Goal: Task Accomplishment & Management: Manage account settings

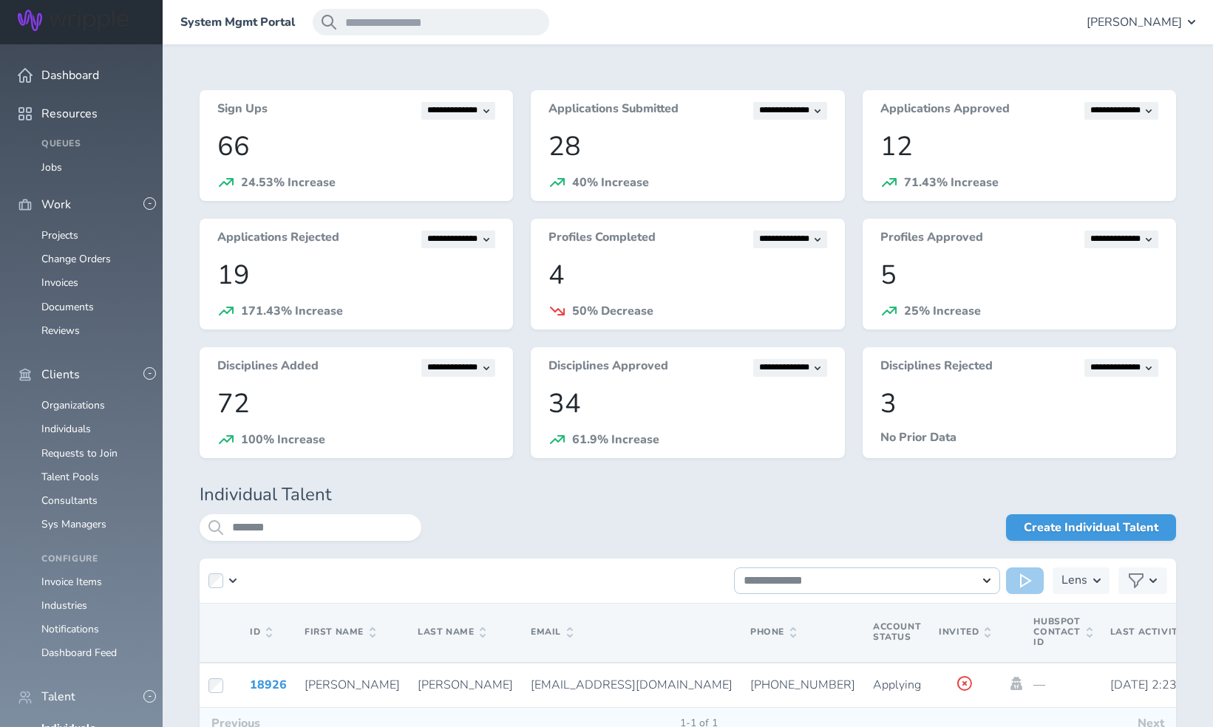
click at [1165, 17] on span "[PERSON_NAME]" at bounding box center [1134, 22] width 95 height 13
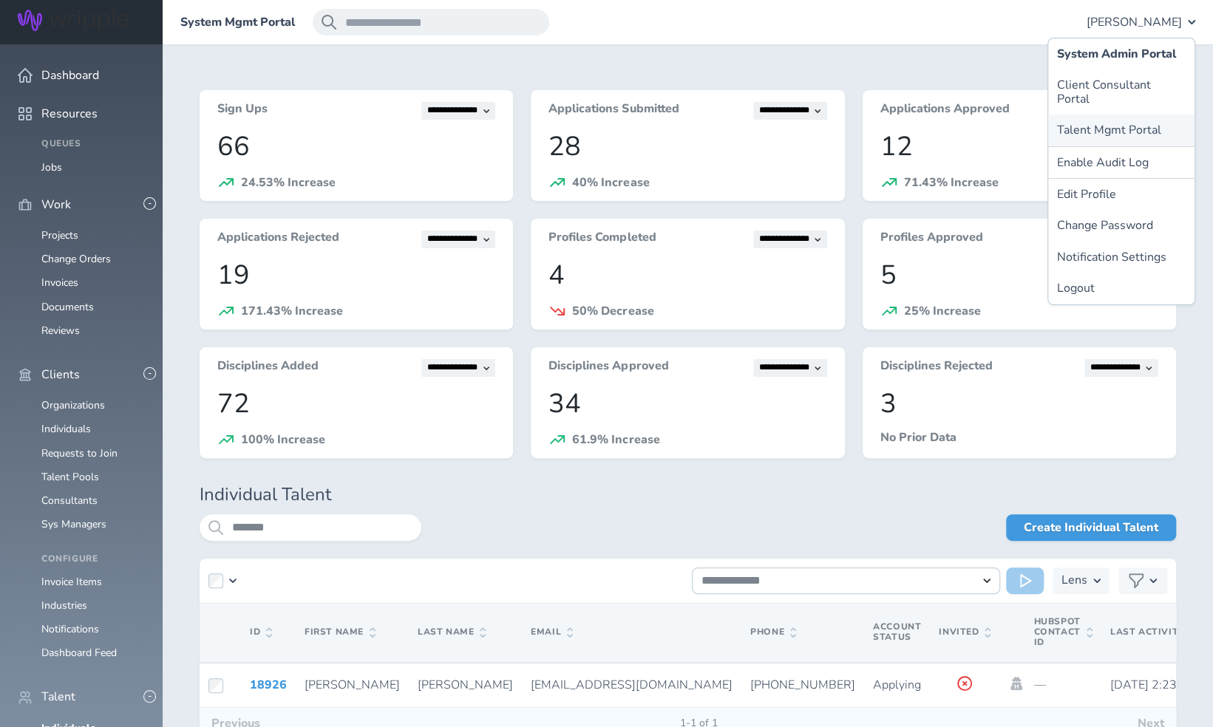
click at [1108, 118] on link "Talent Mgmt Portal" at bounding box center [1121, 130] width 146 height 31
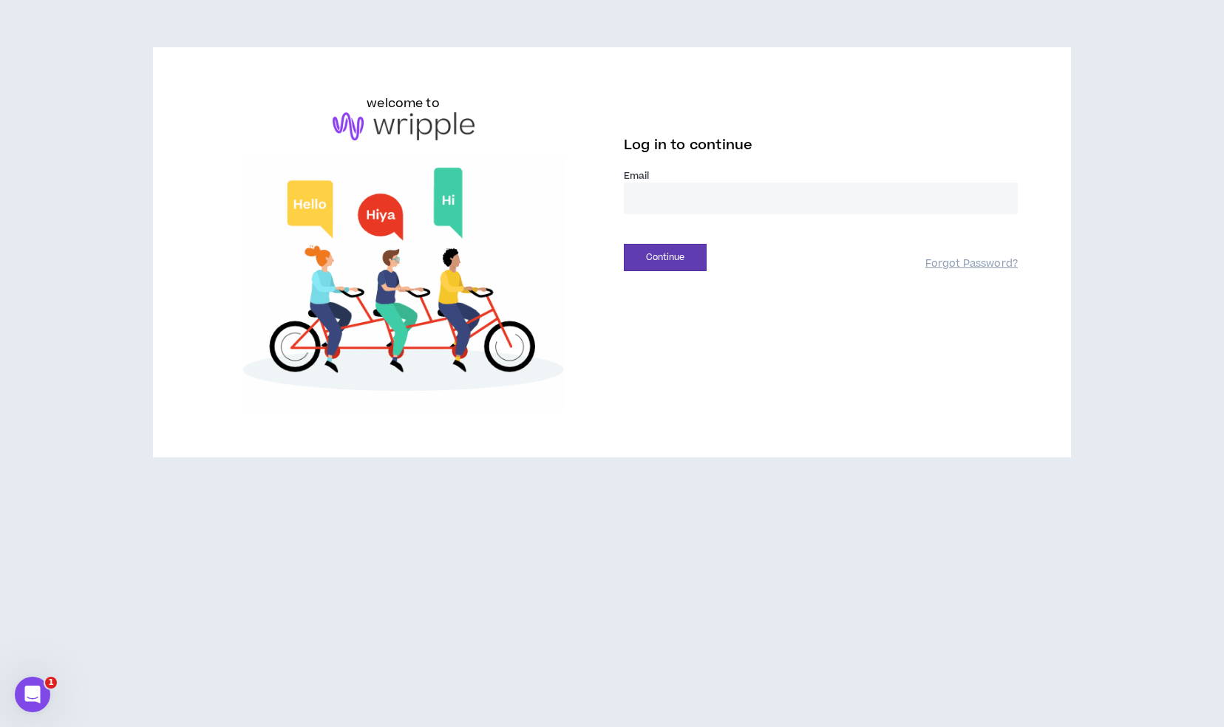
click at [696, 198] on input "email" at bounding box center [821, 199] width 394 height 32
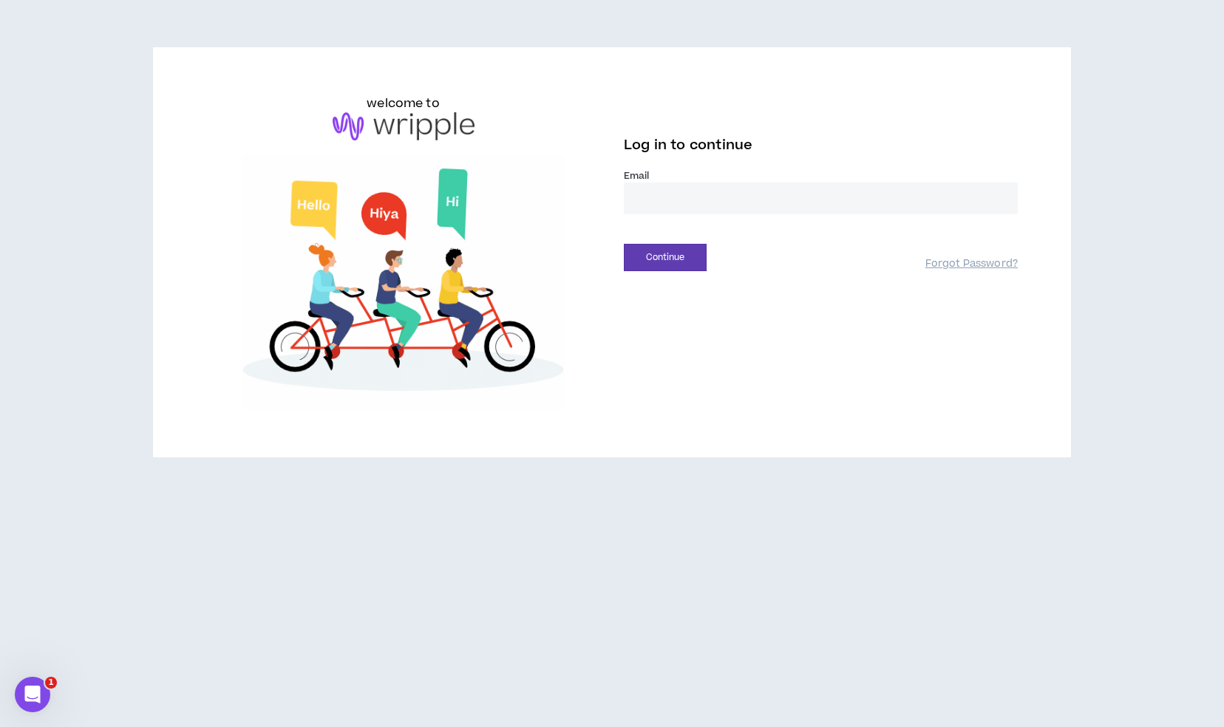
type input "**********"
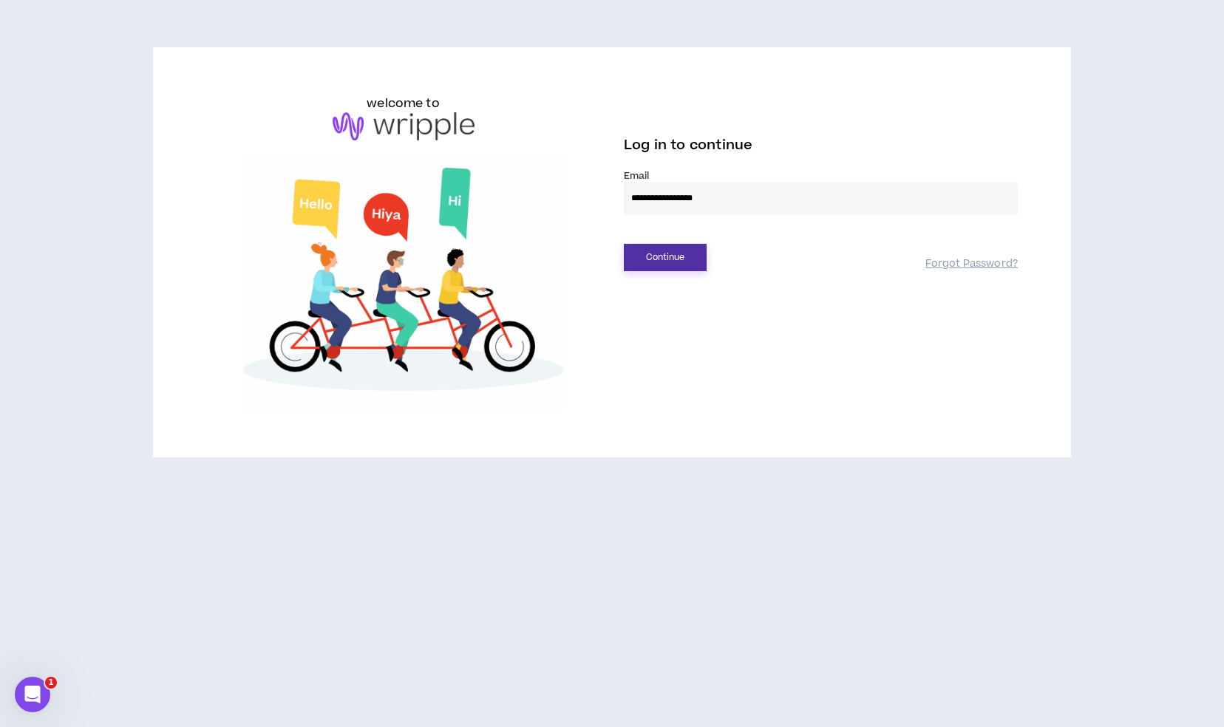
click at [674, 257] on button "Continue" at bounding box center [665, 257] width 83 height 27
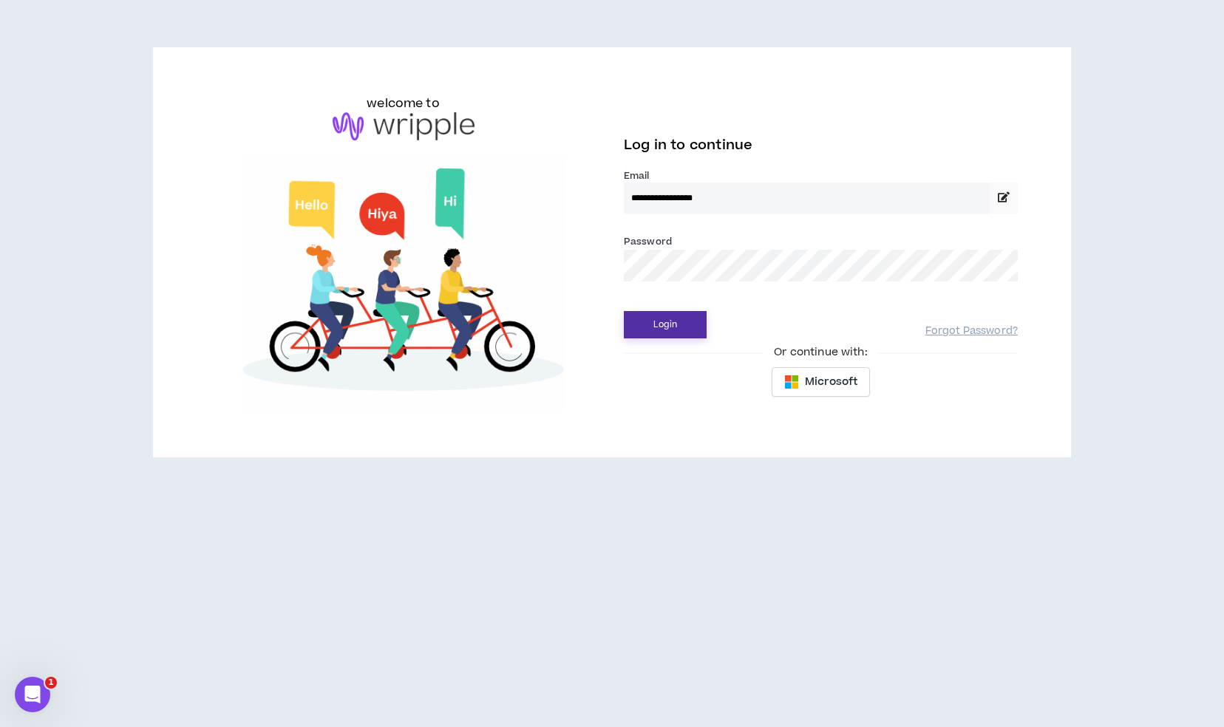
click at [686, 318] on button "Login" at bounding box center [665, 324] width 83 height 27
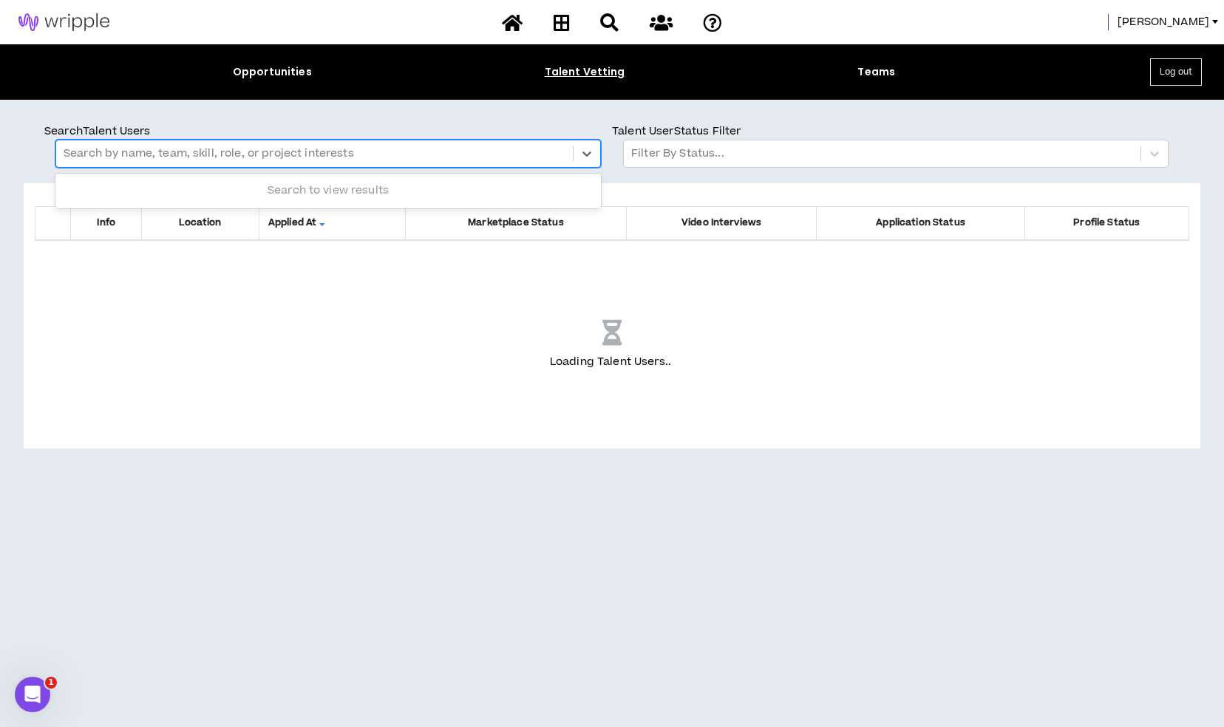
click at [454, 150] on div at bounding box center [315, 153] width 502 height 19
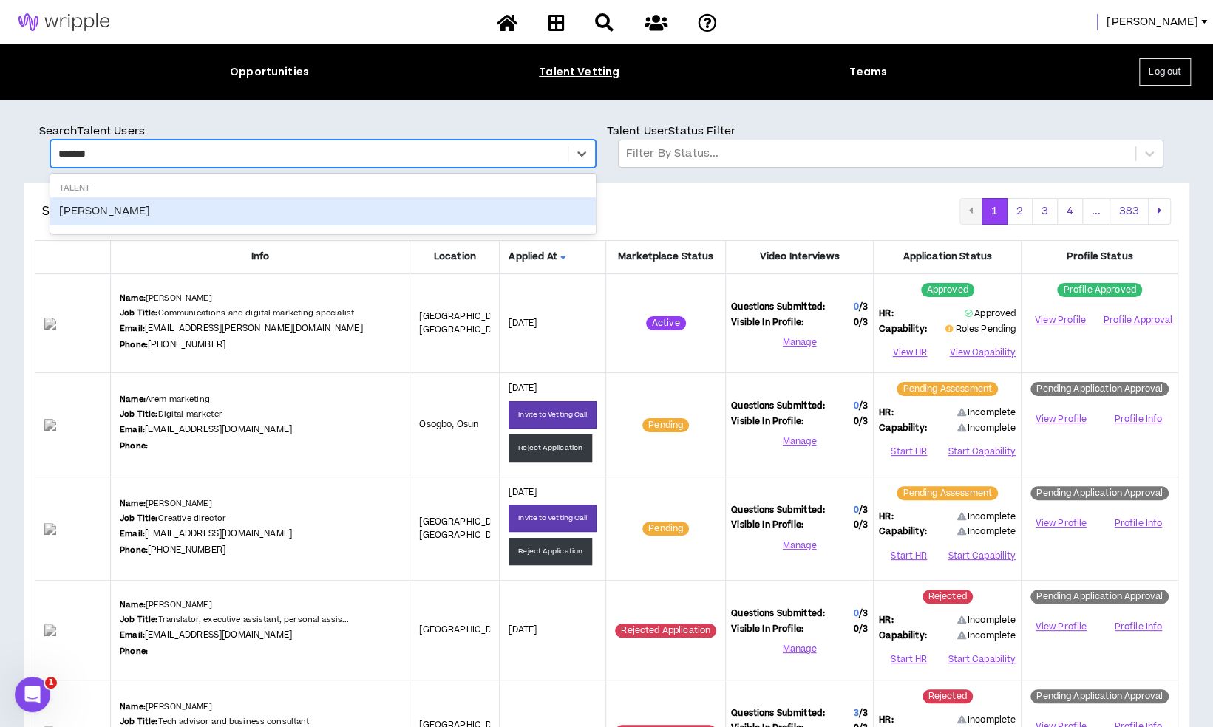
type input "*******"
click at [291, 299] on div "Name: Kaitlin Corell Job Title: Communications and digital marketing specialist…" at bounding box center [260, 323] width 281 height 61
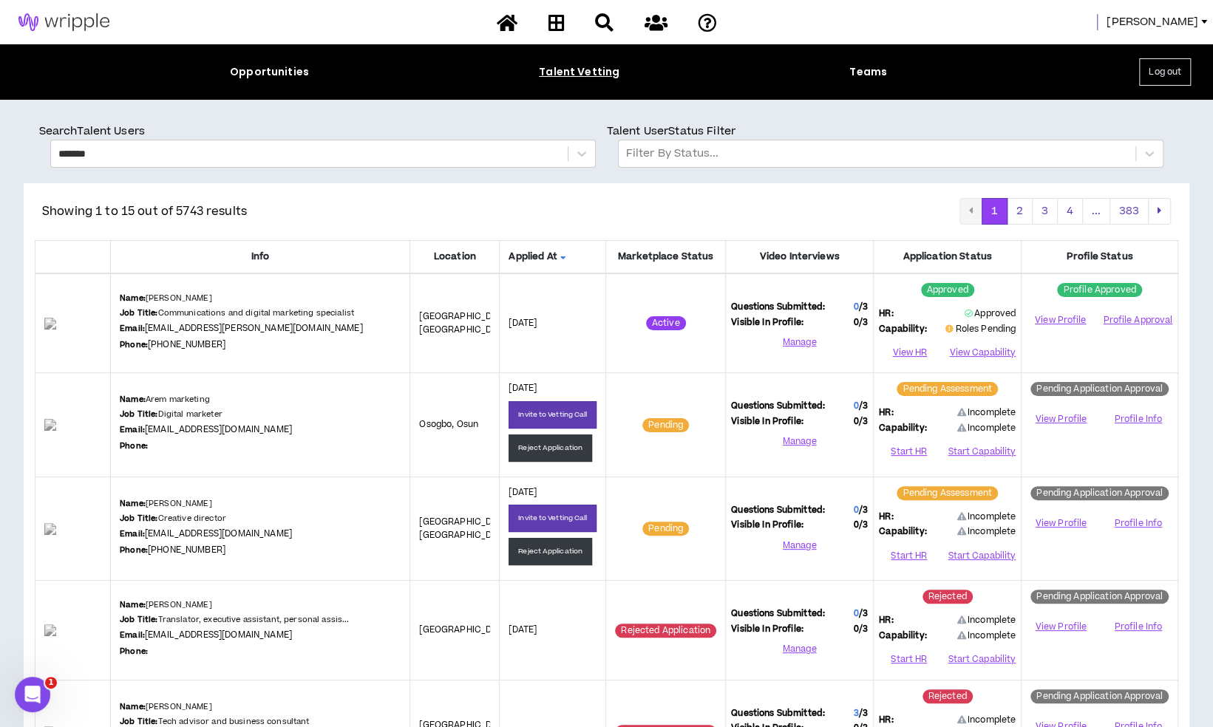
click at [1181, 22] on span "[PERSON_NAME]" at bounding box center [1153, 22] width 92 height 16
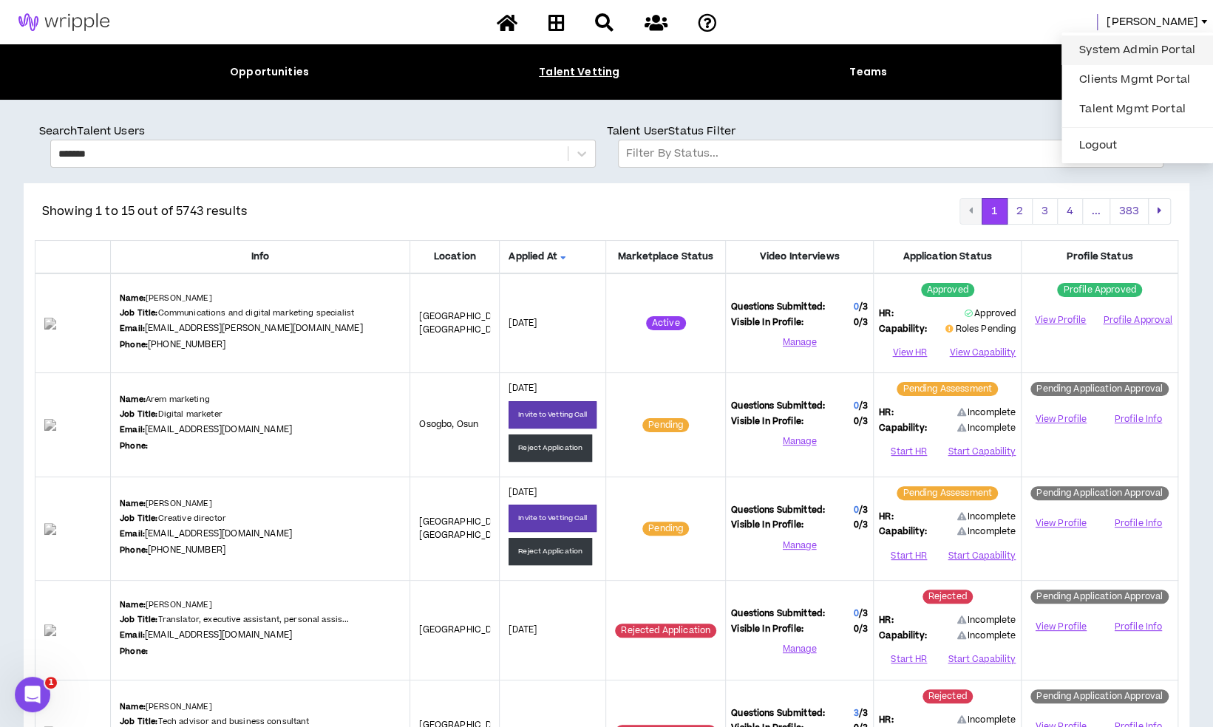
click at [1137, 40] on link "System Admin Portal" at bounding box center [1137, 50] width 134 height 22
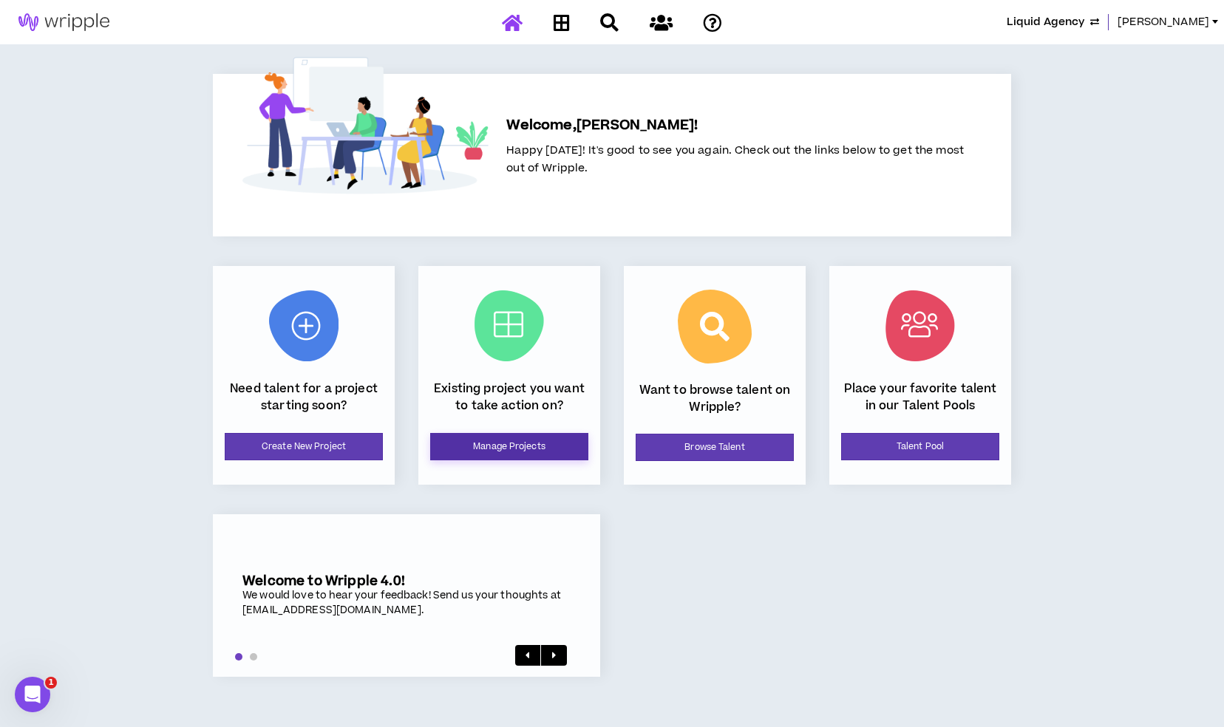
click at [497, 442] on link "Manage Projects" at bounding box center [509, 446] width 158 height 27
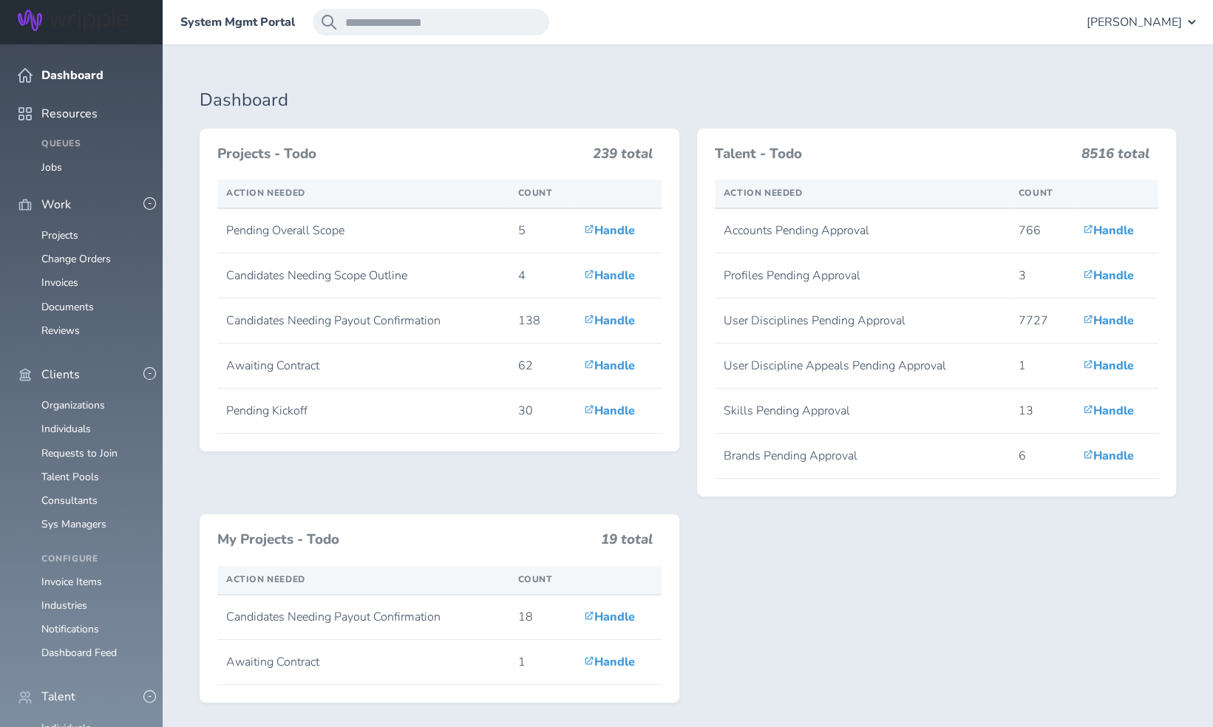
click at [65, 721] on link "Individuals" at bounding box center [66, 728] width 50 height 14
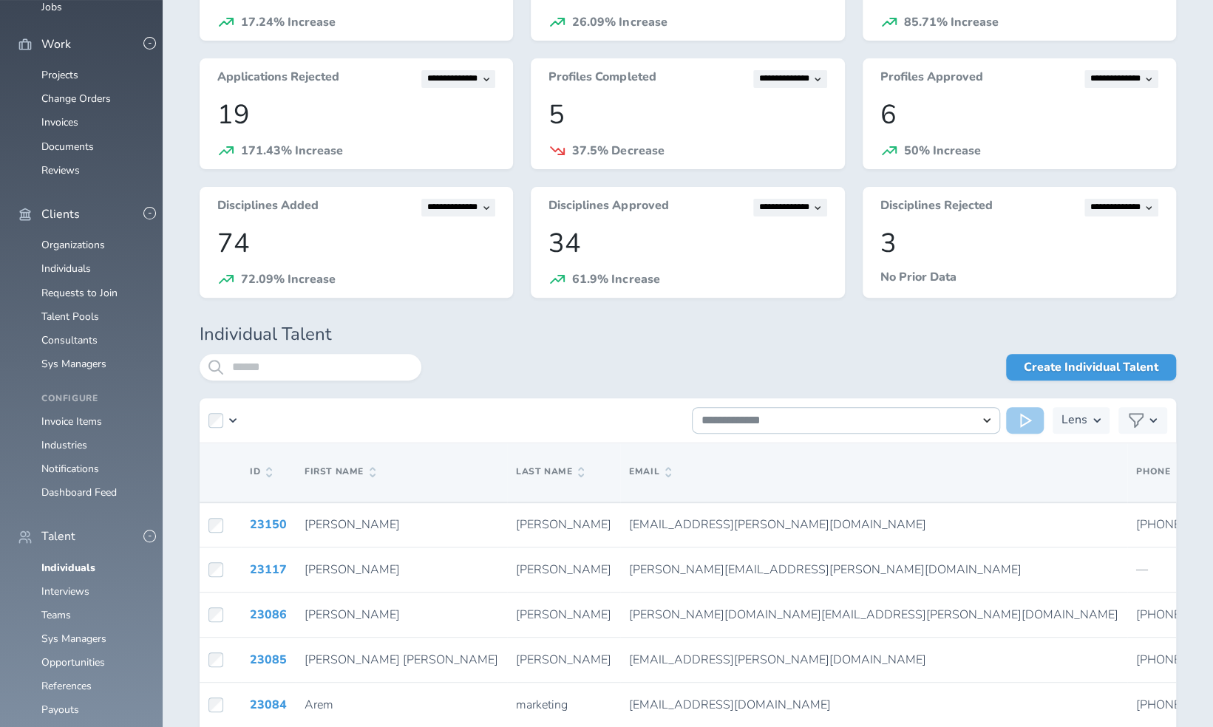
scroll to position [161, 0]
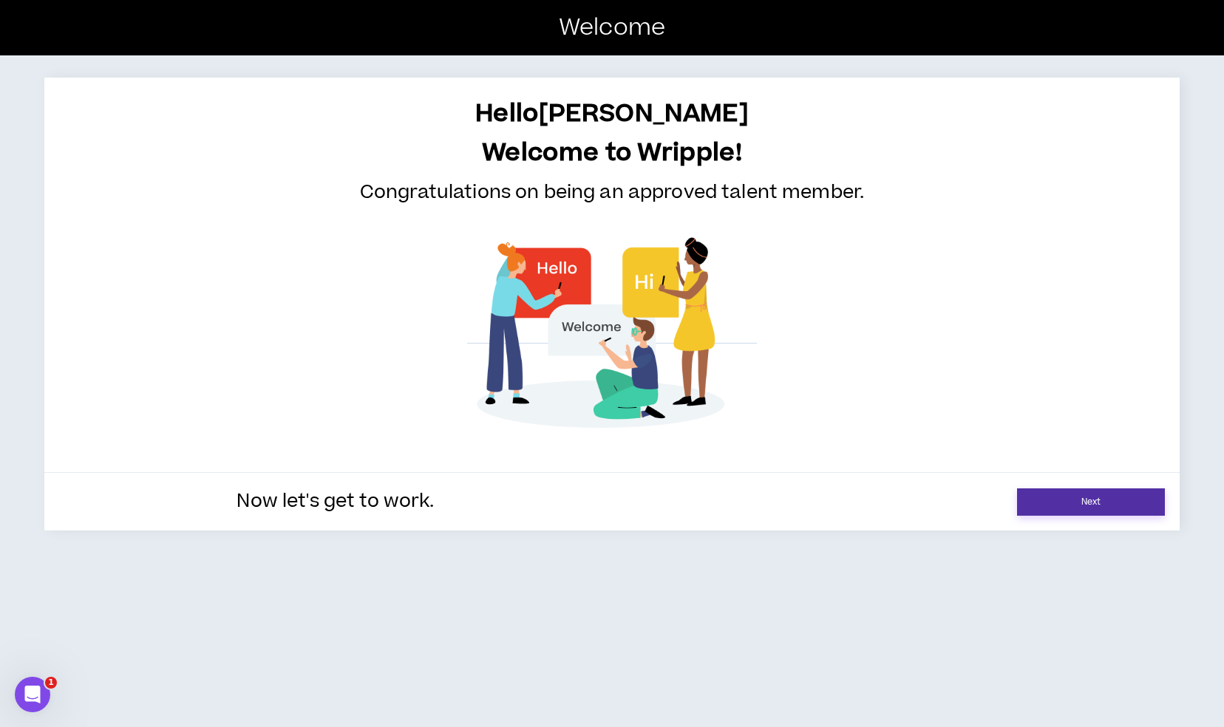
click at [1126, 506] on link "Next" at bounding box center [1091, 502] width 148 height 27
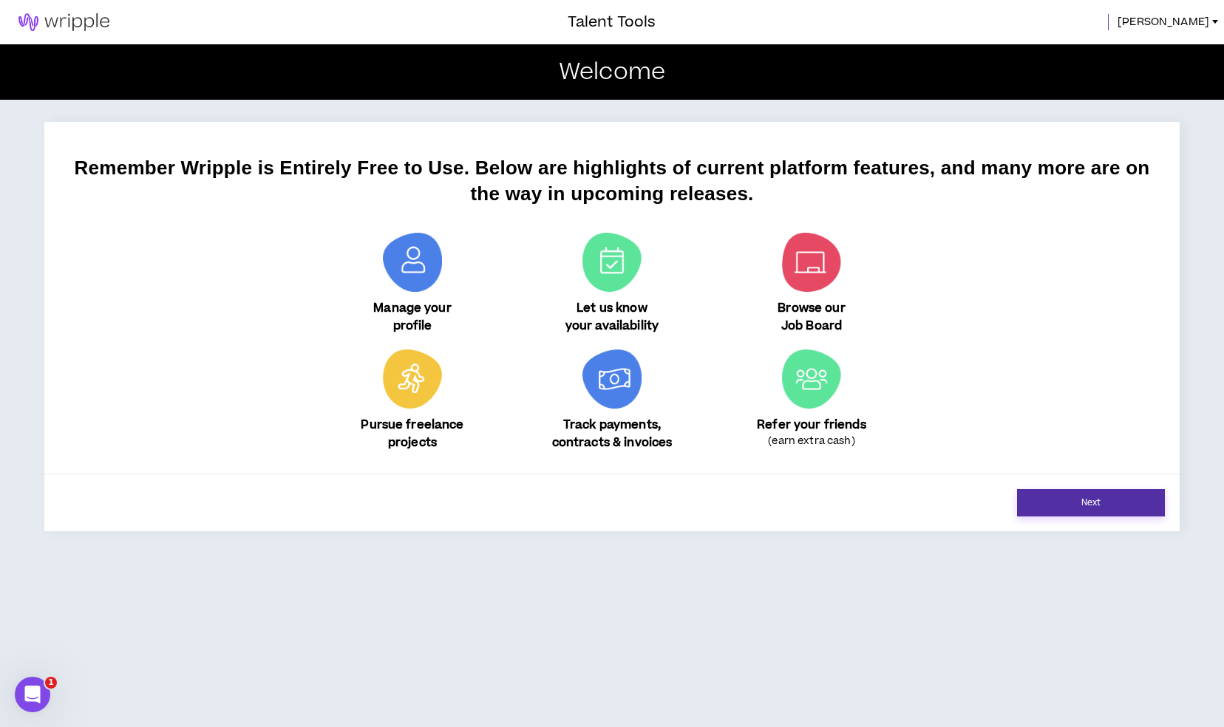
click at [1126, 506] on link "Next" at bounding box center [1091, 502] width 148 height 27
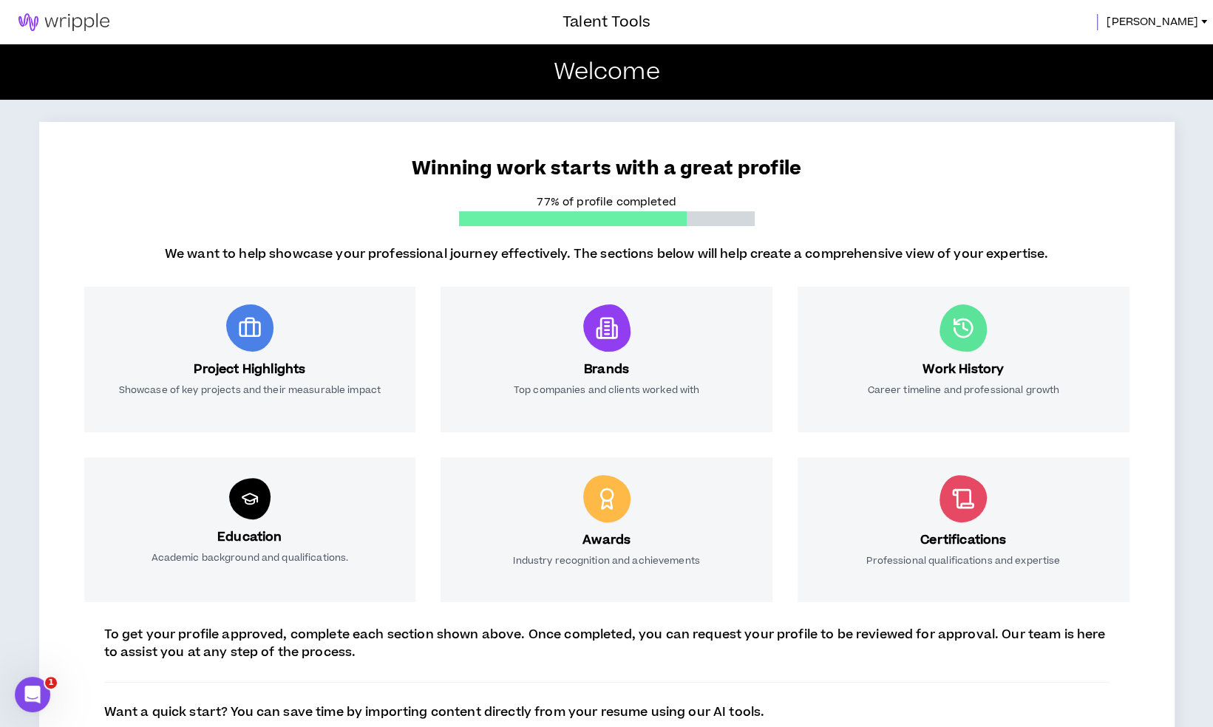
scroll to position [98, 0]
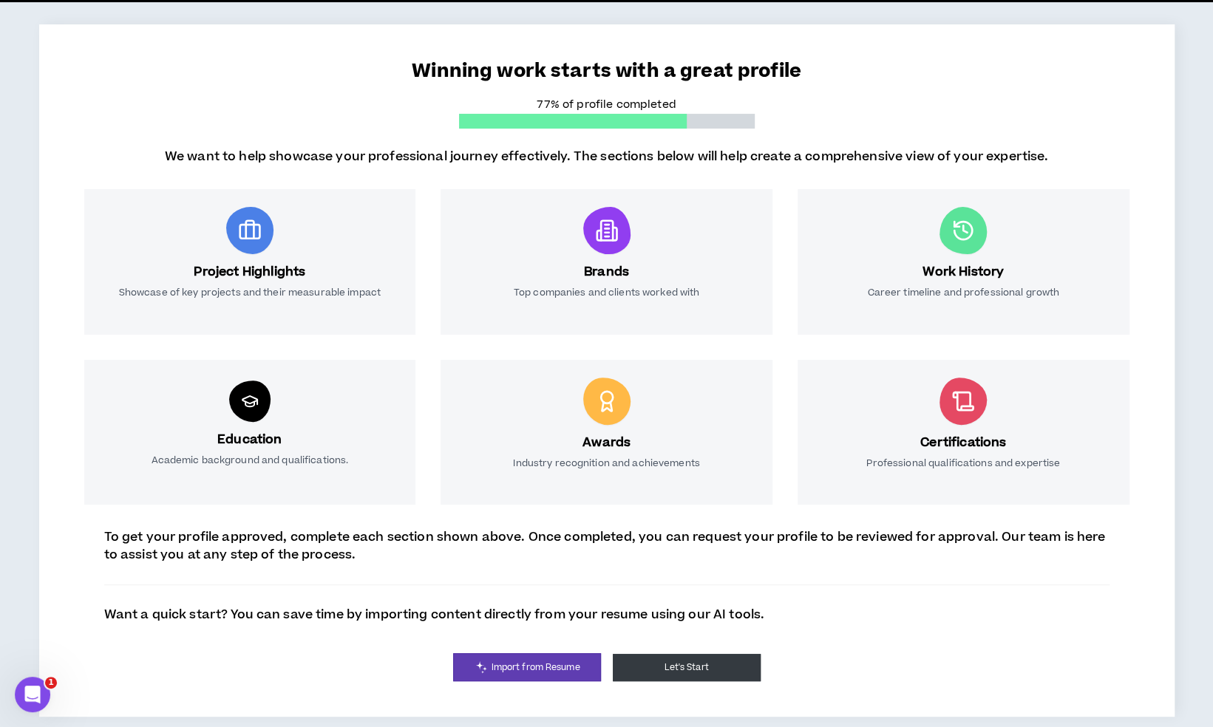
click at [725, 660] on button "Let's Start" at bounding box center [687, 667] width 148 height 27
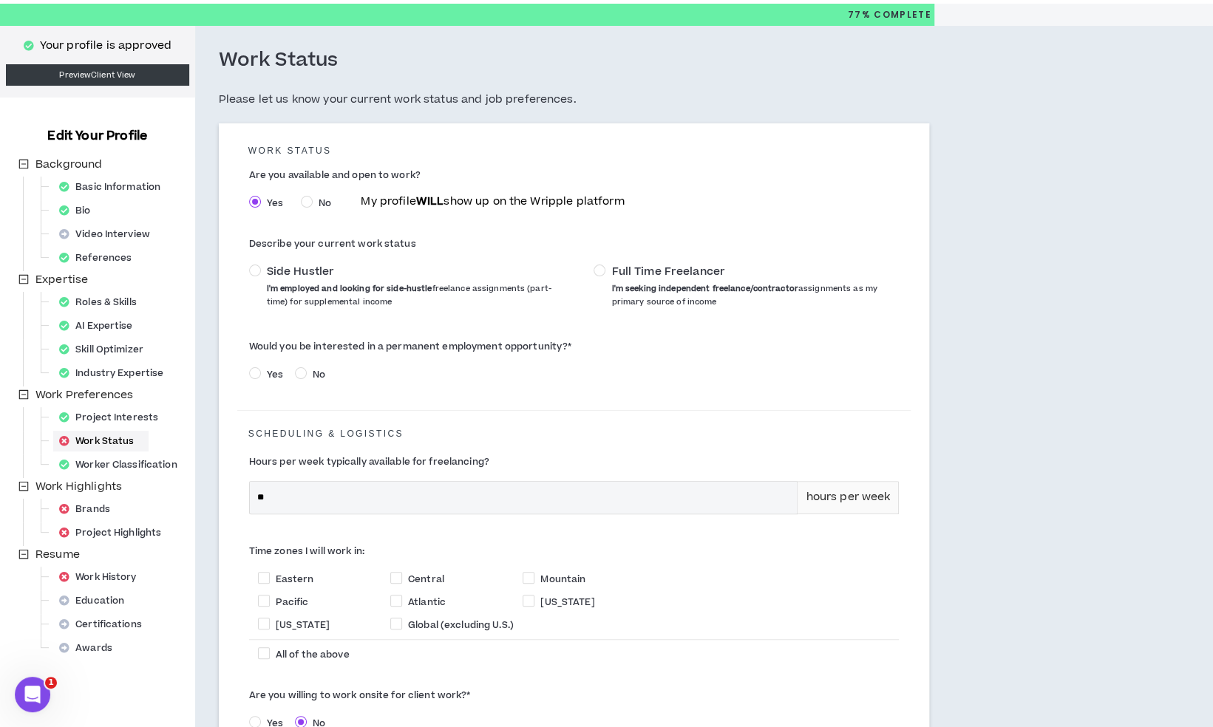
scroll to position [42, 0]
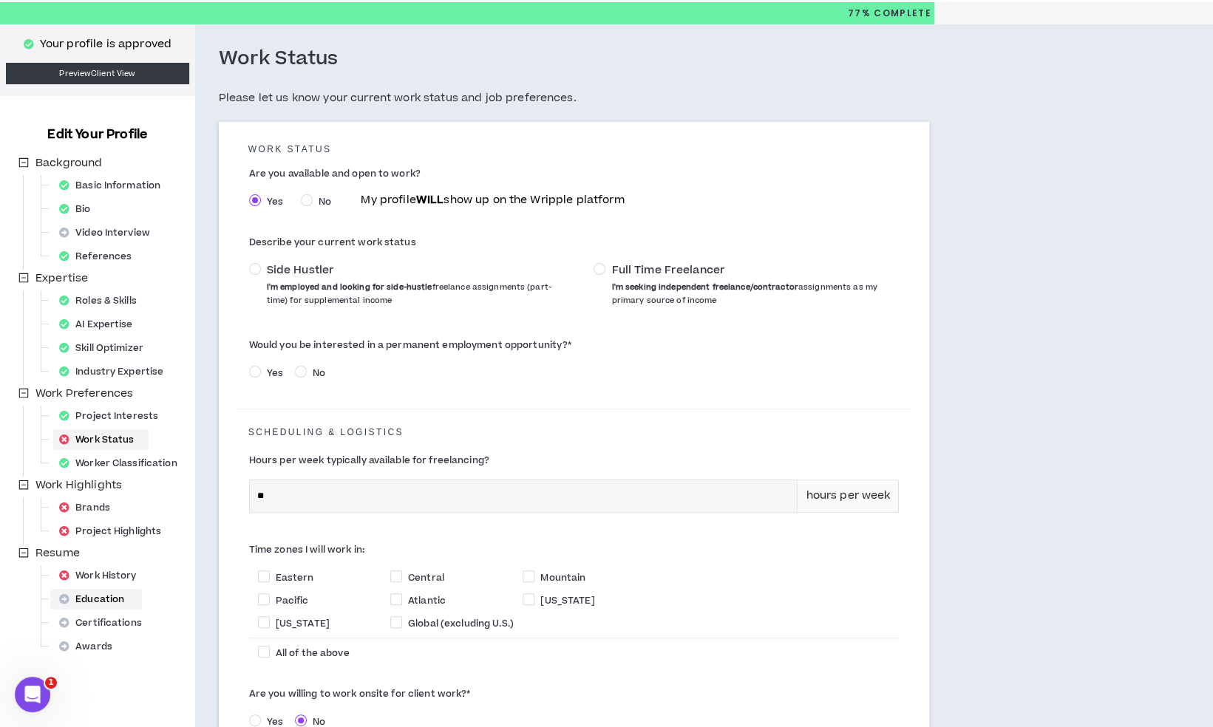
click at [111, 602] on div "Education" at bounding box center [96, 599] width 86 height 21
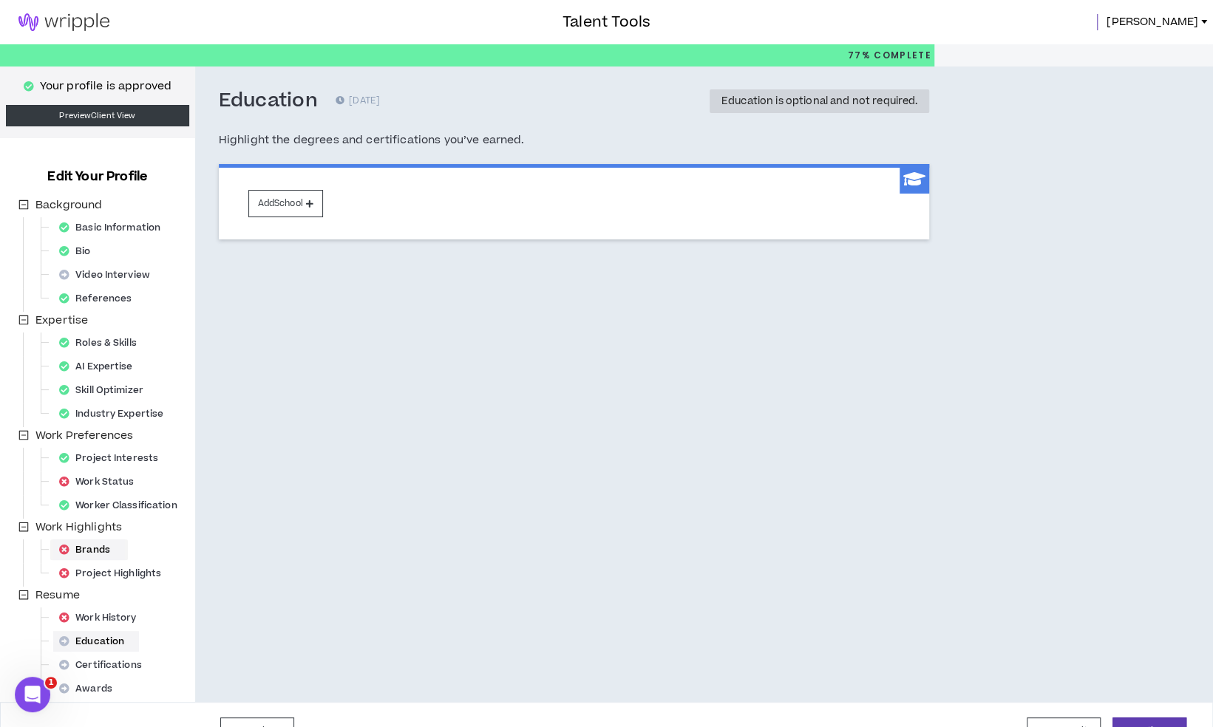
click at [104, 550] on div "Brands" at bounding box center [89, 550] width 72 height 21
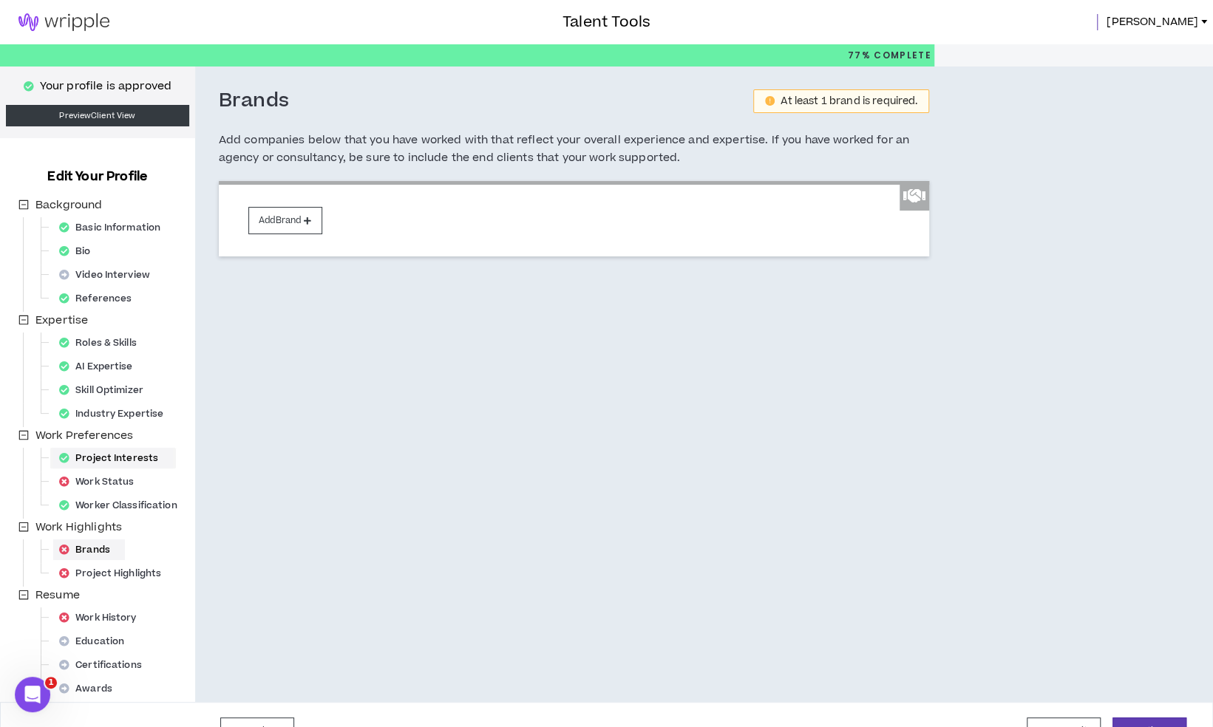
scroll to position [32, 0]
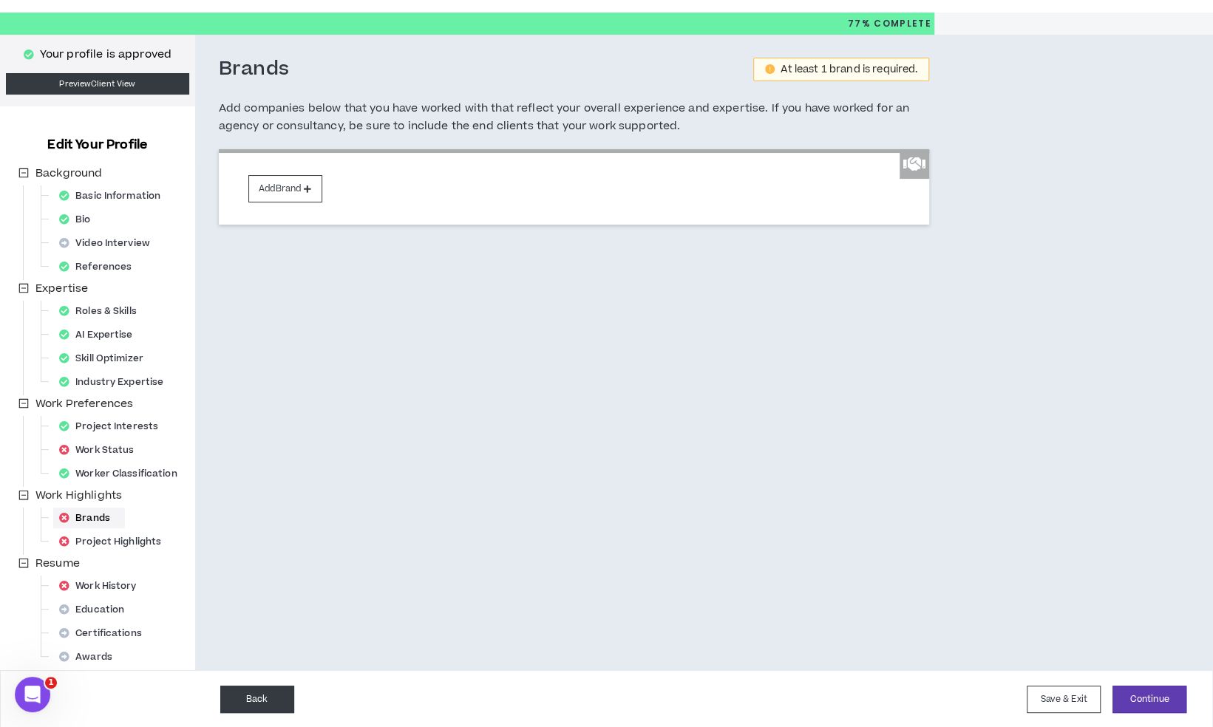
click at [257, 696] on button "Back" at bounding box center [257, 699] width 74 height 27
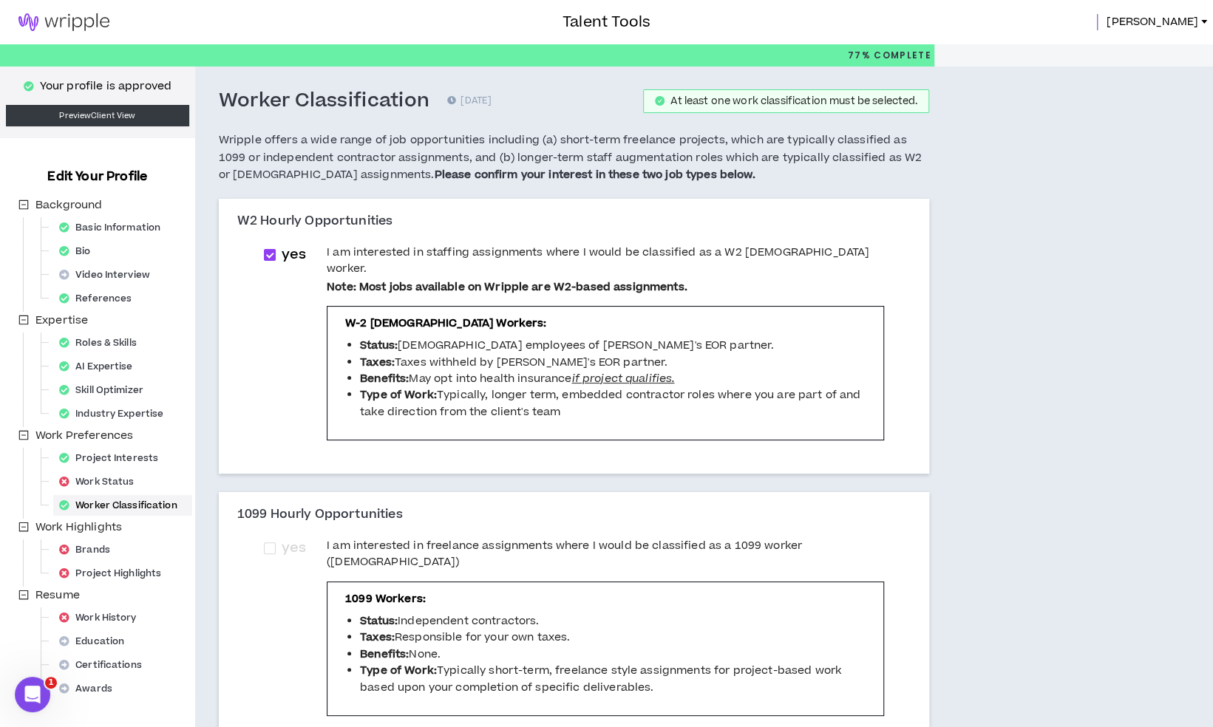
click at [1174, 33] on div "Talent Tools Kaitlin" at bounding box center [606, 22] width 1213 height 44
click at [1178, 30] on span "Kaitlin" at bounding box center [1153, 22] width 92 height 16
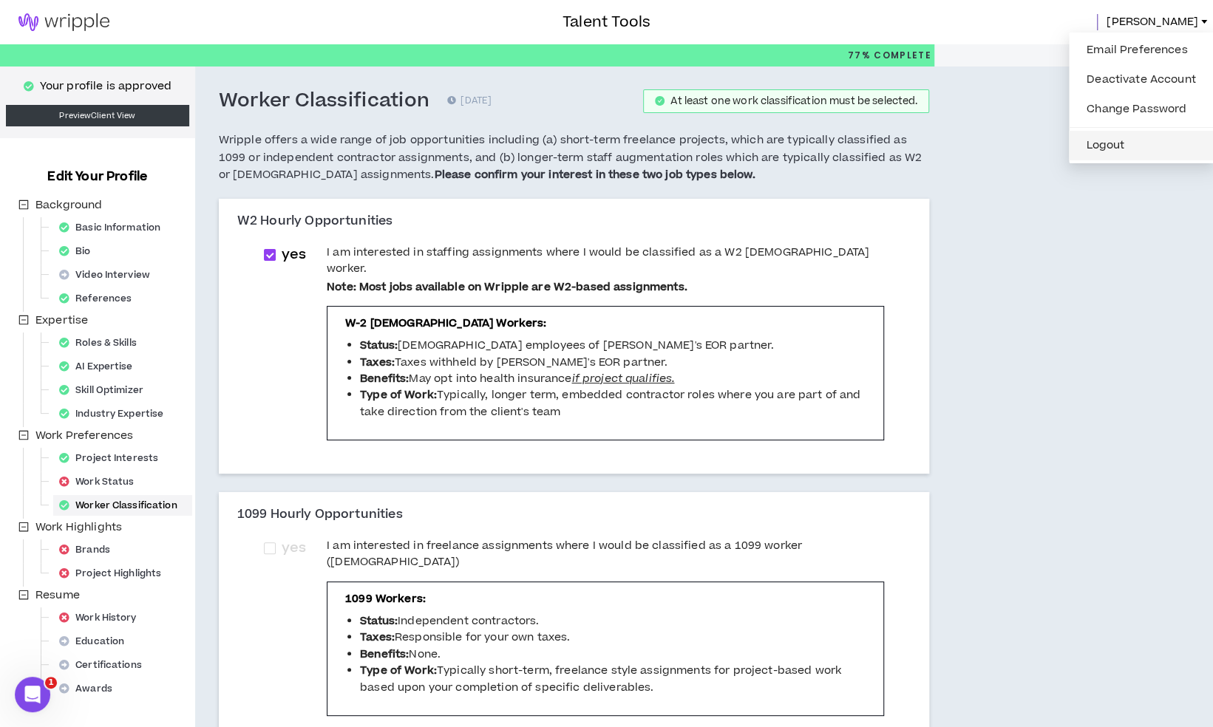
click at [1138, 141] on button "Logout" at bounding box center [1141, 146] width 127 height 22
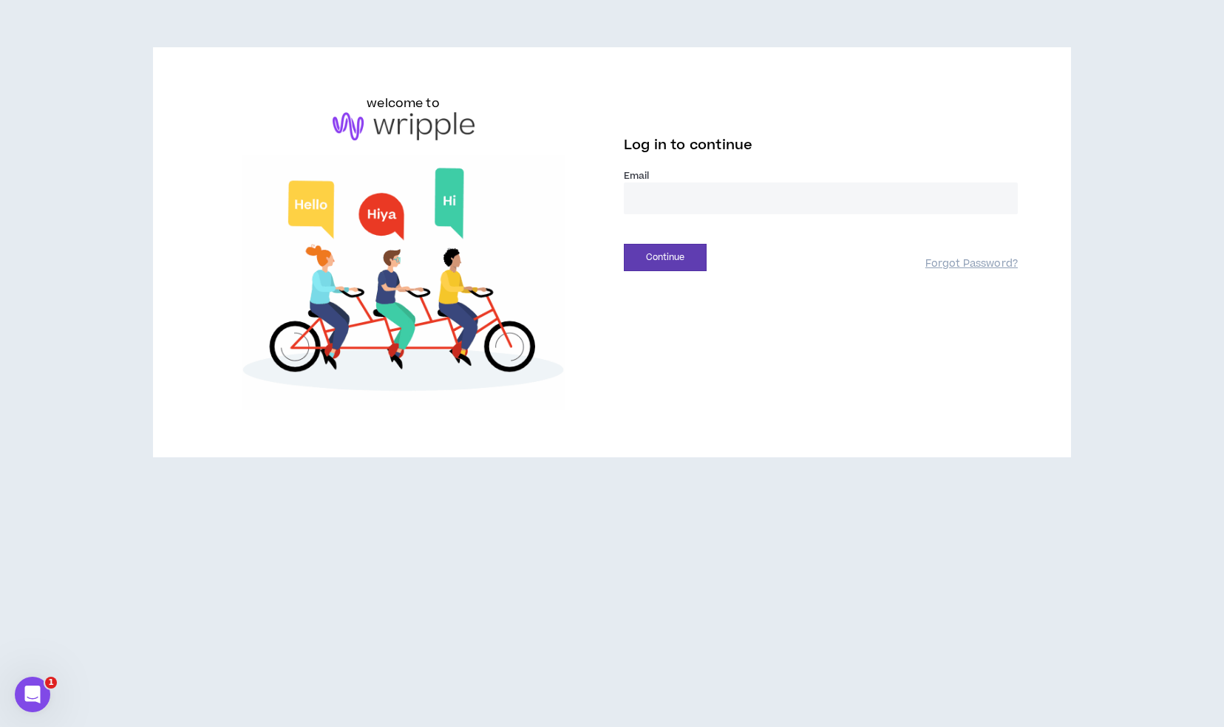
click at [677, 201] on input "email" at bounding box center [821, 199] width 394 height 32
type input "**********"
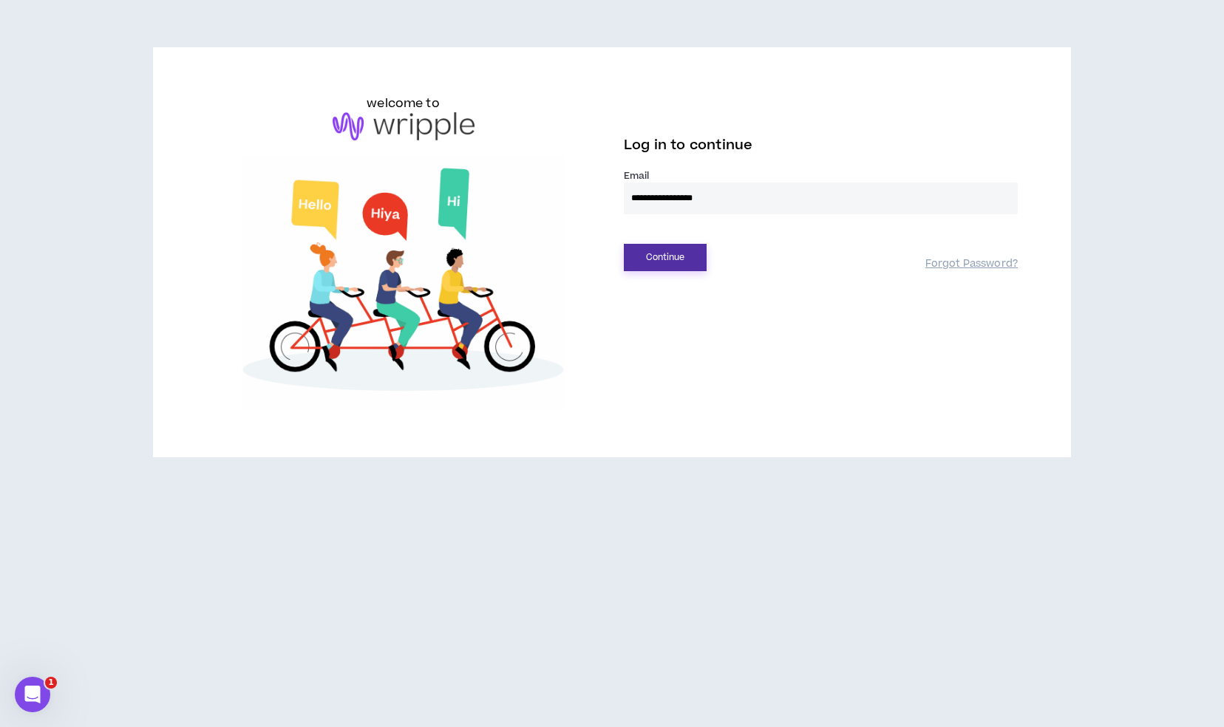
click at [687, 258] on button "Continue" at bounding box center [665, 257] width 83 height 27
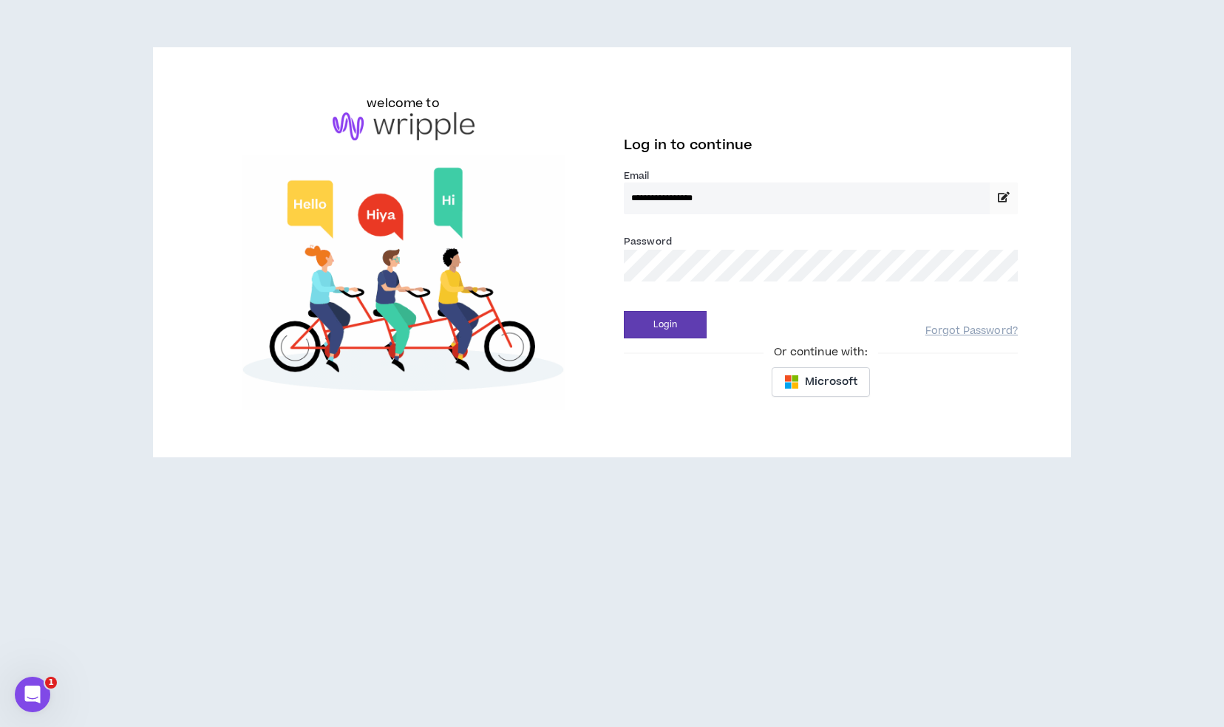
click at [698, 350] on div "Or continue with:" at bounding box center [821, 352] width 394 height 16
click at [693, 324] on button "Login" at bounding box center [665, 324] width 83 height 27
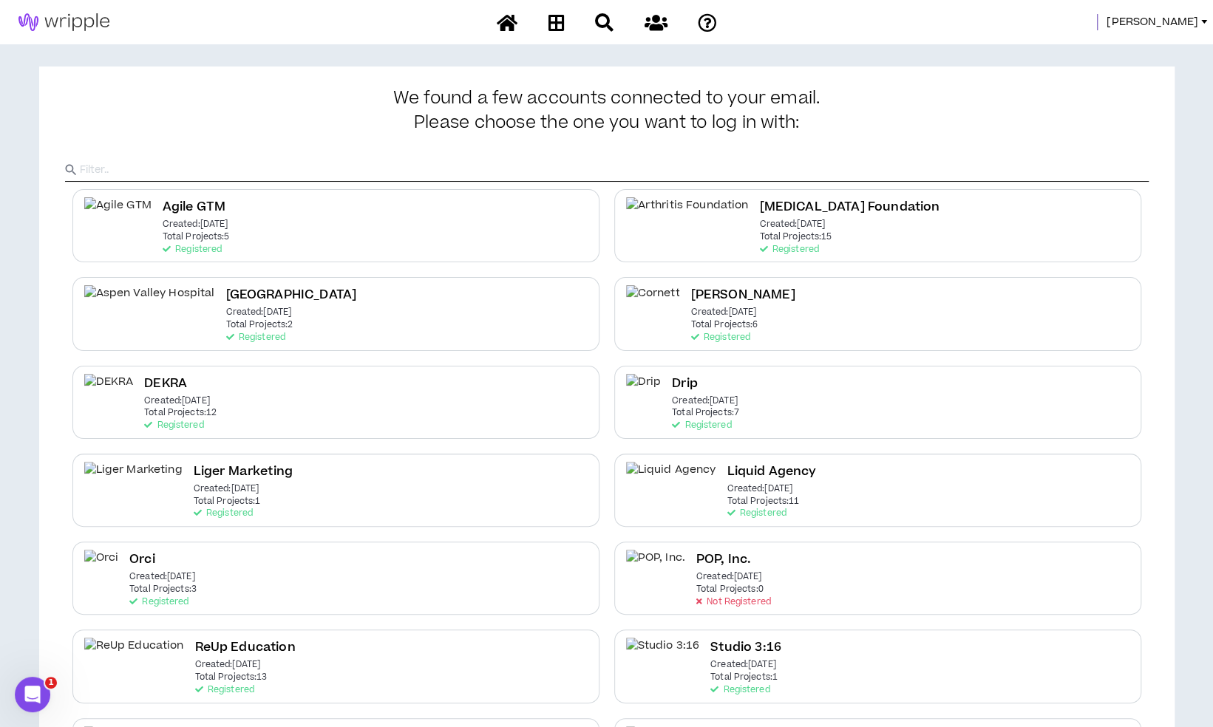
click at [1183, 21] on span "[PERSON_NAME]" at bounding box center [1153, 22] width 92 height 16
click at [1128, 43] on link "System Admin Portal" at bounding box center [1137, 50] width 134 height 22
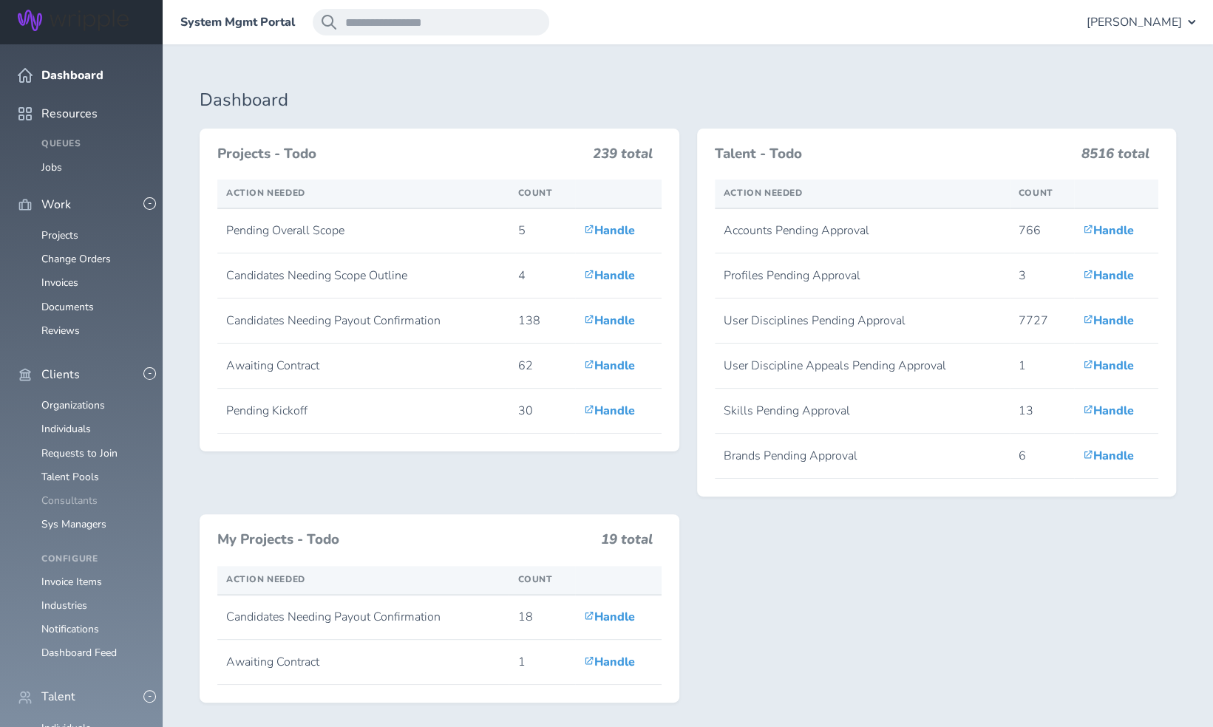
scroll to position [56, 0]
click at [81, 721] on link "Individuals" at bounding box center [66, 728] width 50 height 14
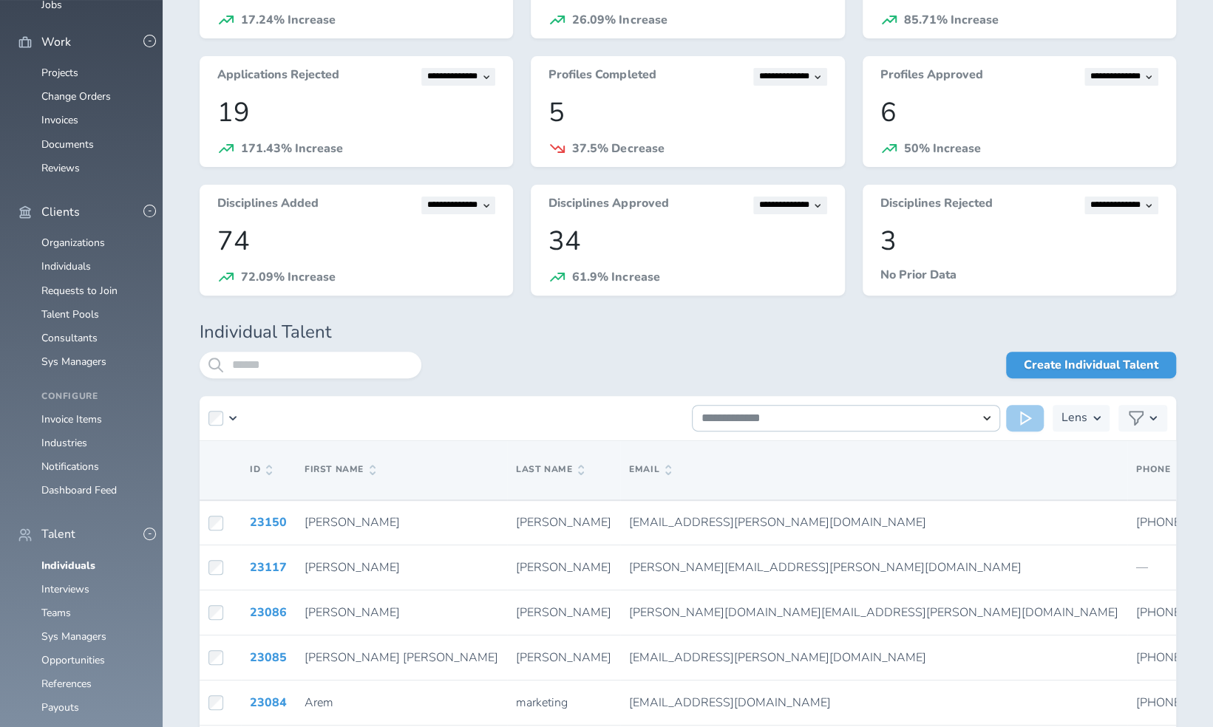
scroll to position [163, 0]
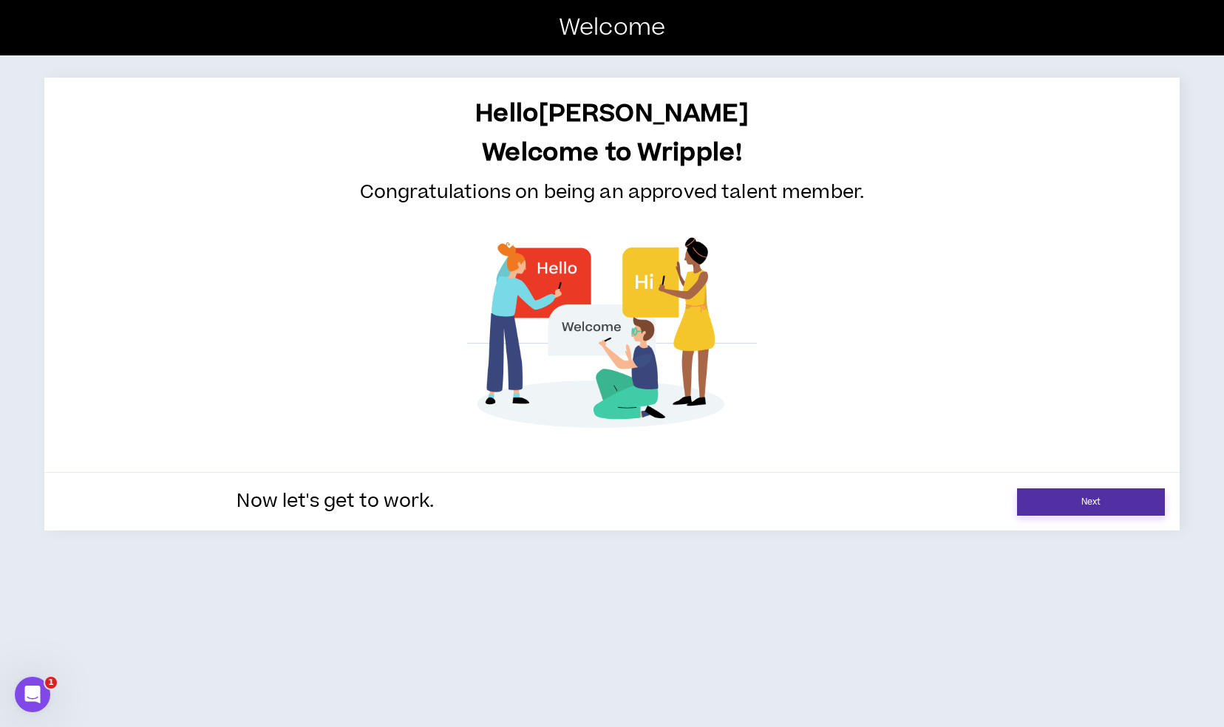
click at [1048, 499] on link "Next" at bounding box center [1091, 502] width 148 height 27
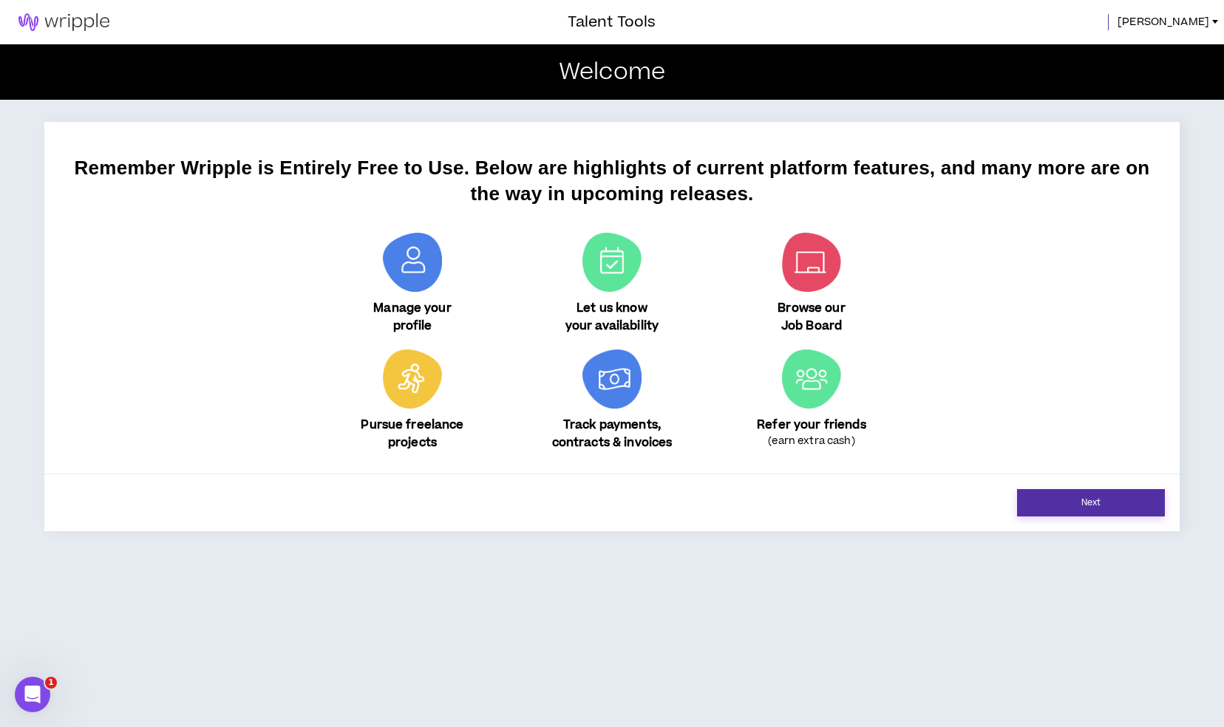
click at [1043, 507] on link "Next" at bounding box center [1091, 502] width 148 height 27
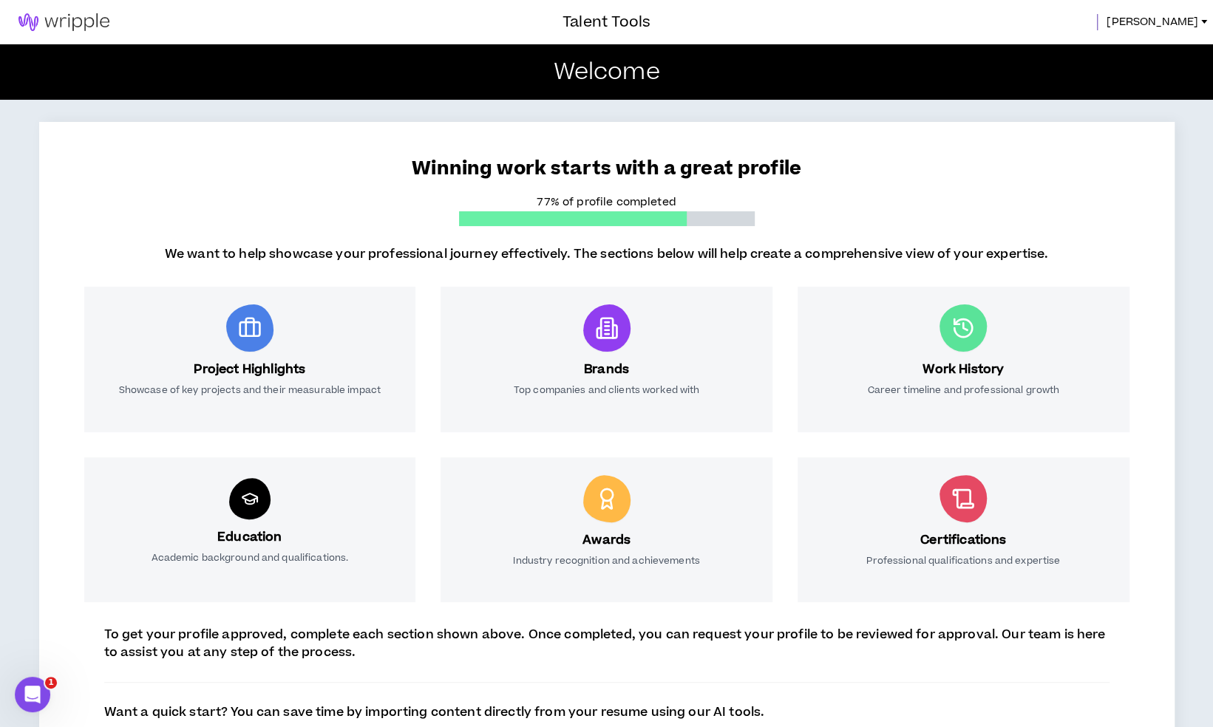
scroll to position [98, 0]
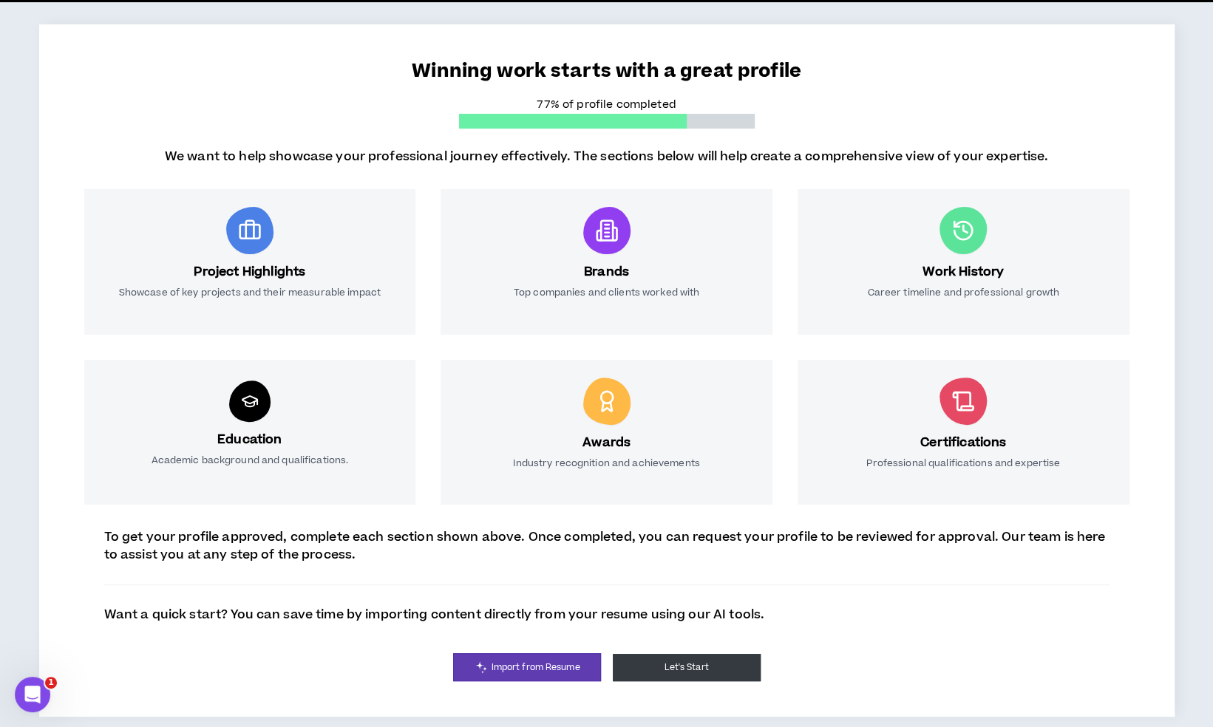
click at [724, 669] on button "Let's Start" at bounding box center [687, 667] width 148 height 27
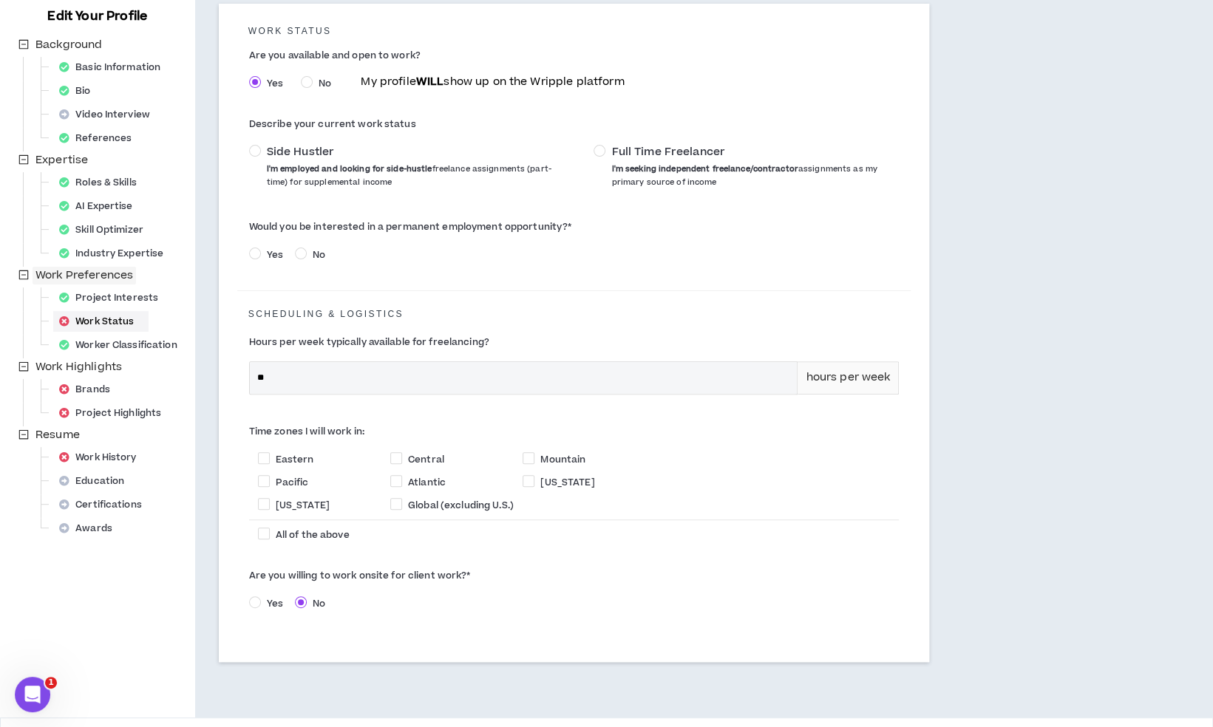
scroll to position [208, 0]
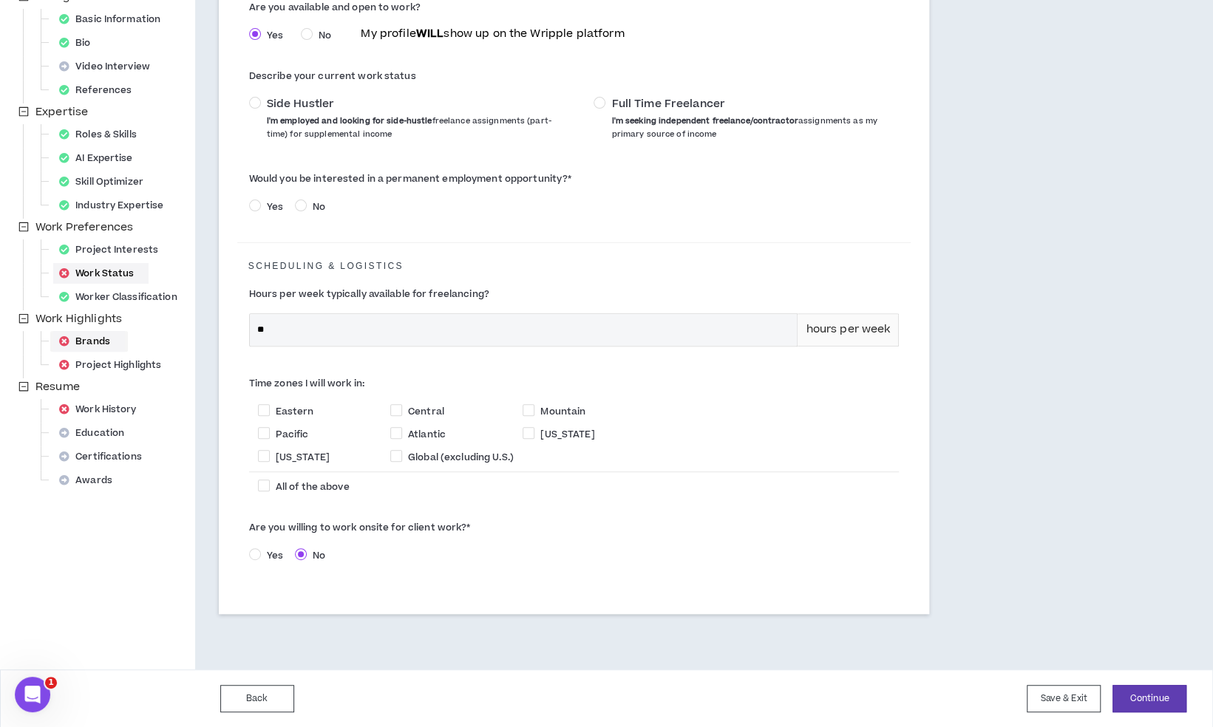
click at [96, 339] on div "Brands" at bounding box center [89, 341] width 72 height 21
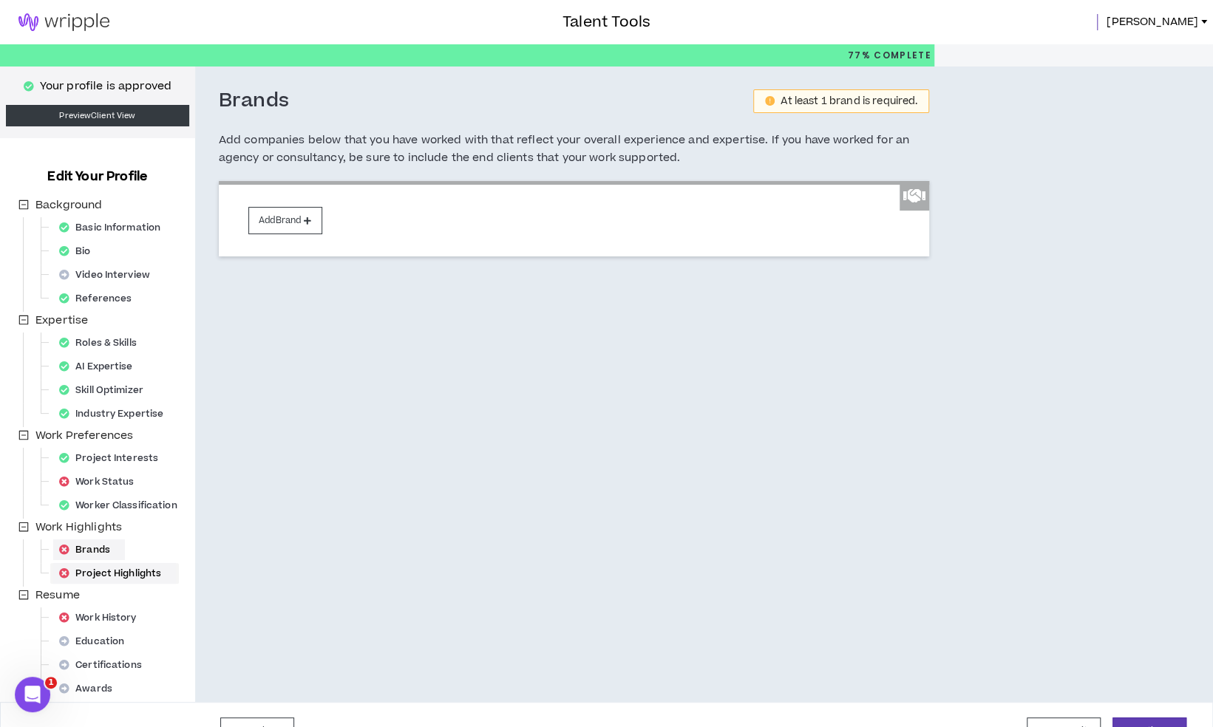
click at [98, 579] on div "Project Highlights" at bounding box center [114, 573] width 123 height 21
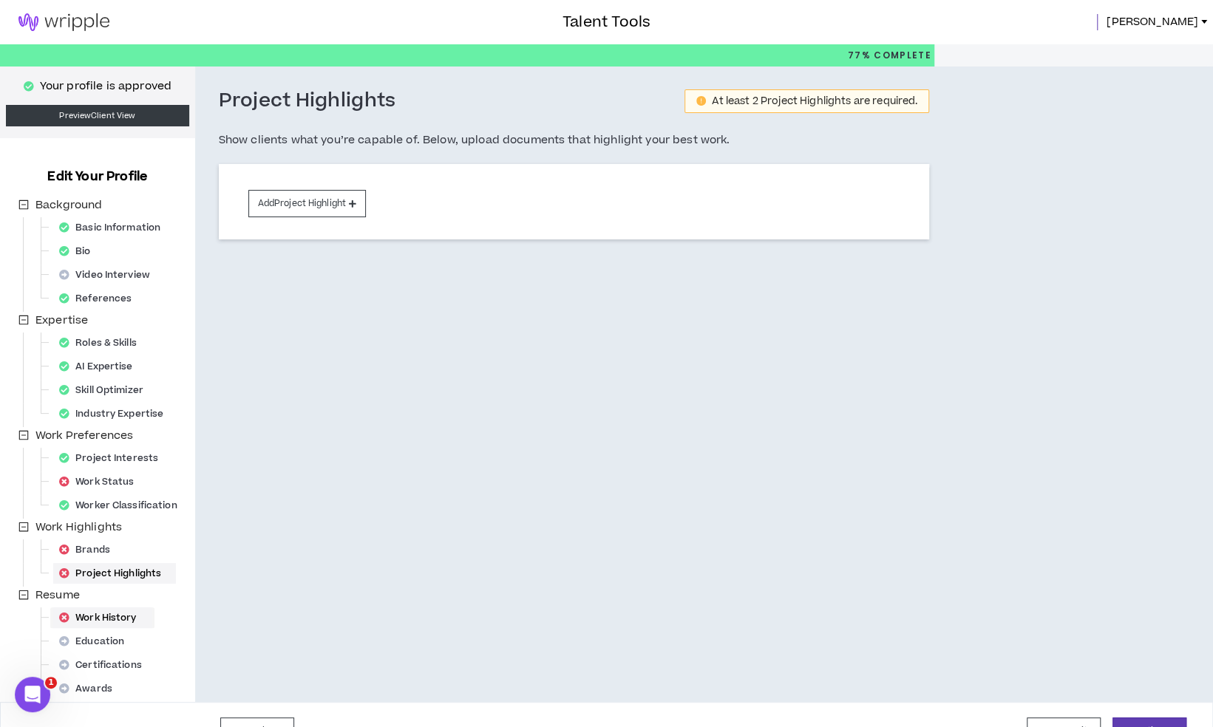
click at [111, 617] on div "Work History" at bounding box center [102, 618] width 98 height 21
click at [1189, 21] on span "Kaitlin" at bounding box center [1153, 22] width 92 height 16
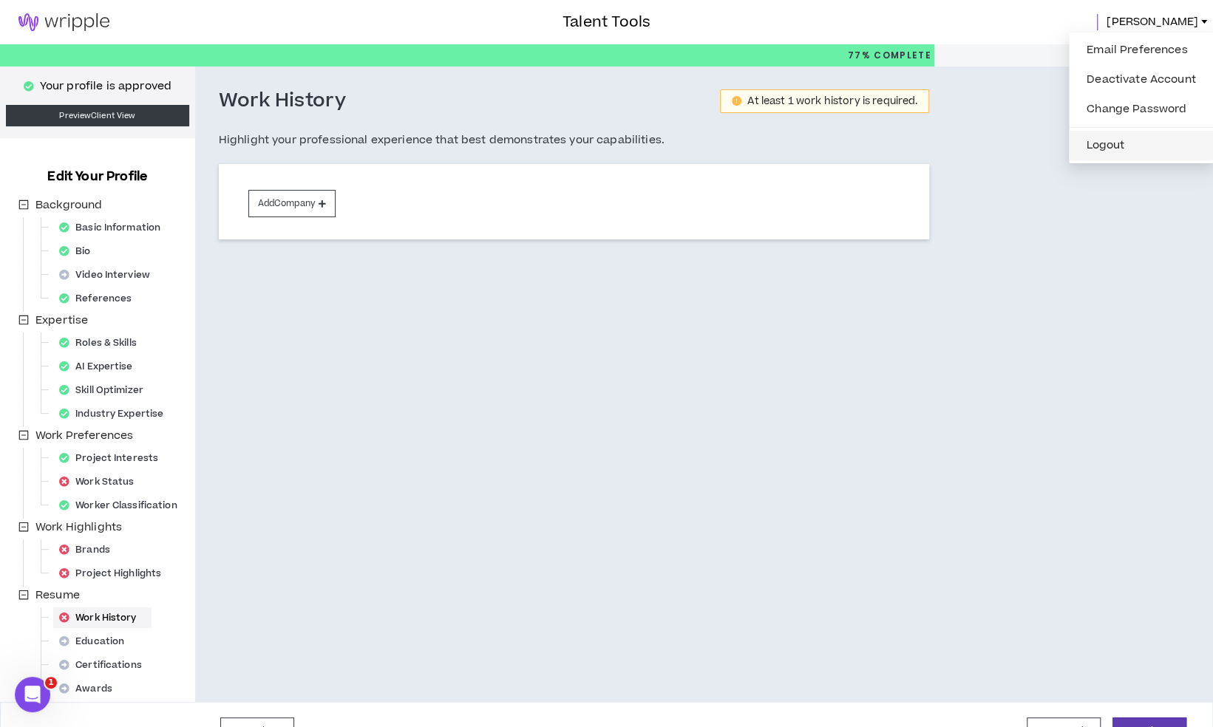
click at [1121, 139] on button "Logout" at bounding box center [1141, 146] width 127 height 22
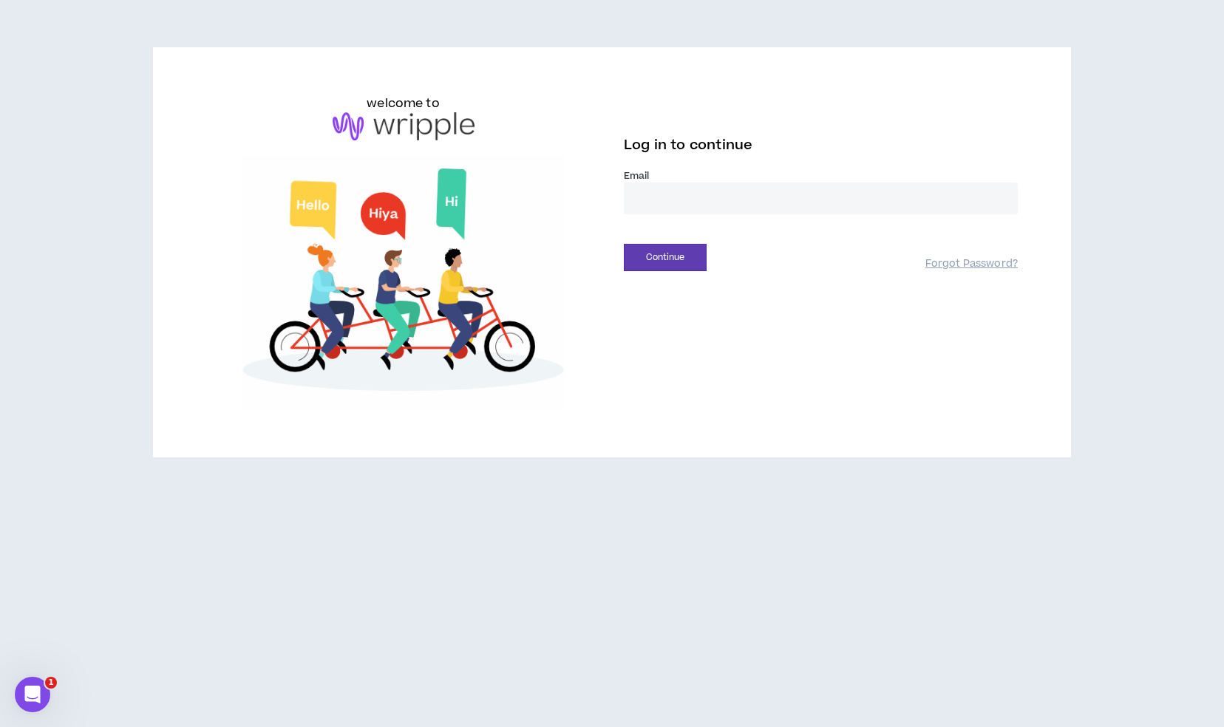
click at [690, 198] on input "email" at bounding box center [821, 199] width 394 height 32
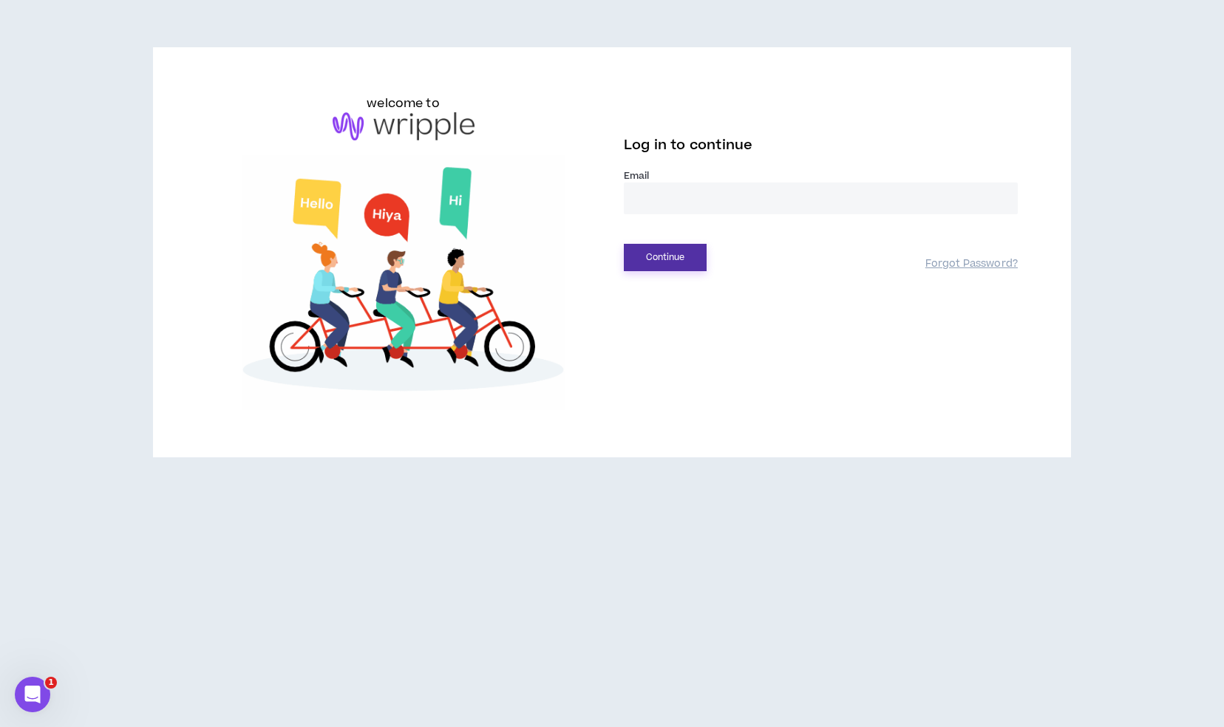
type input "**********"
click at [679, 259] on button "Continue" at bounding box center [665, 257] width 83 height 27
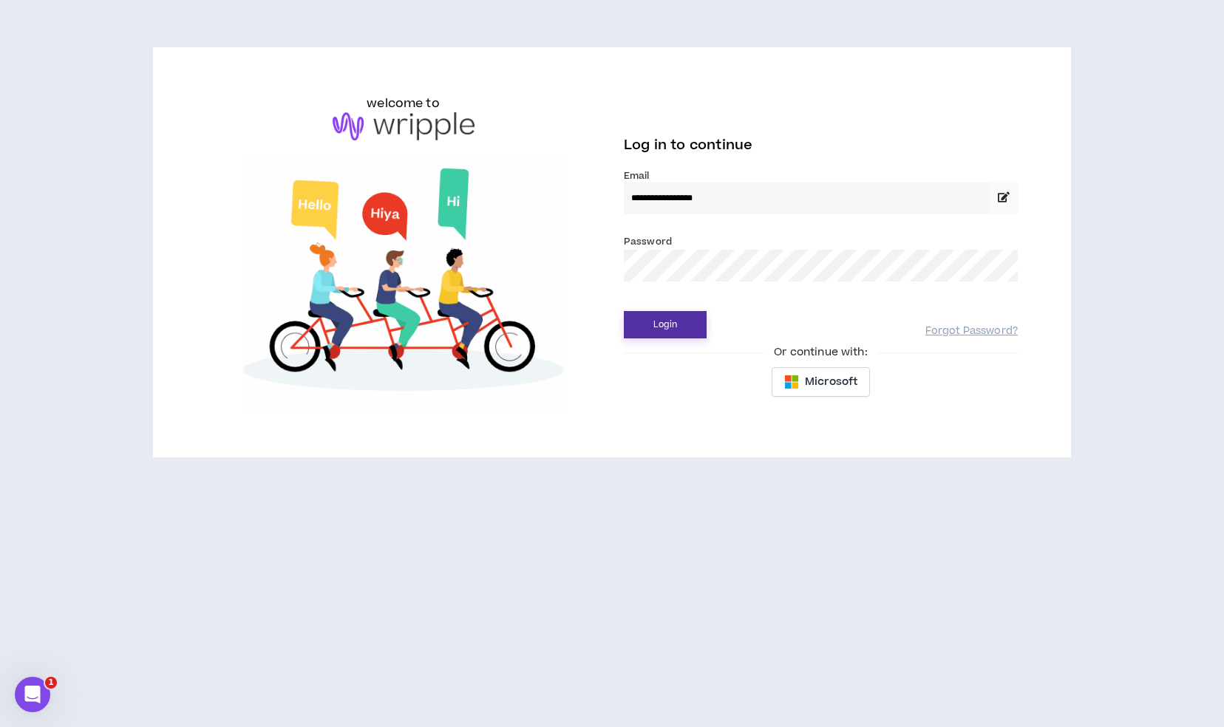
click at [674, 313] on button "Login" at bounding box center [665, 324] width 83 height 27
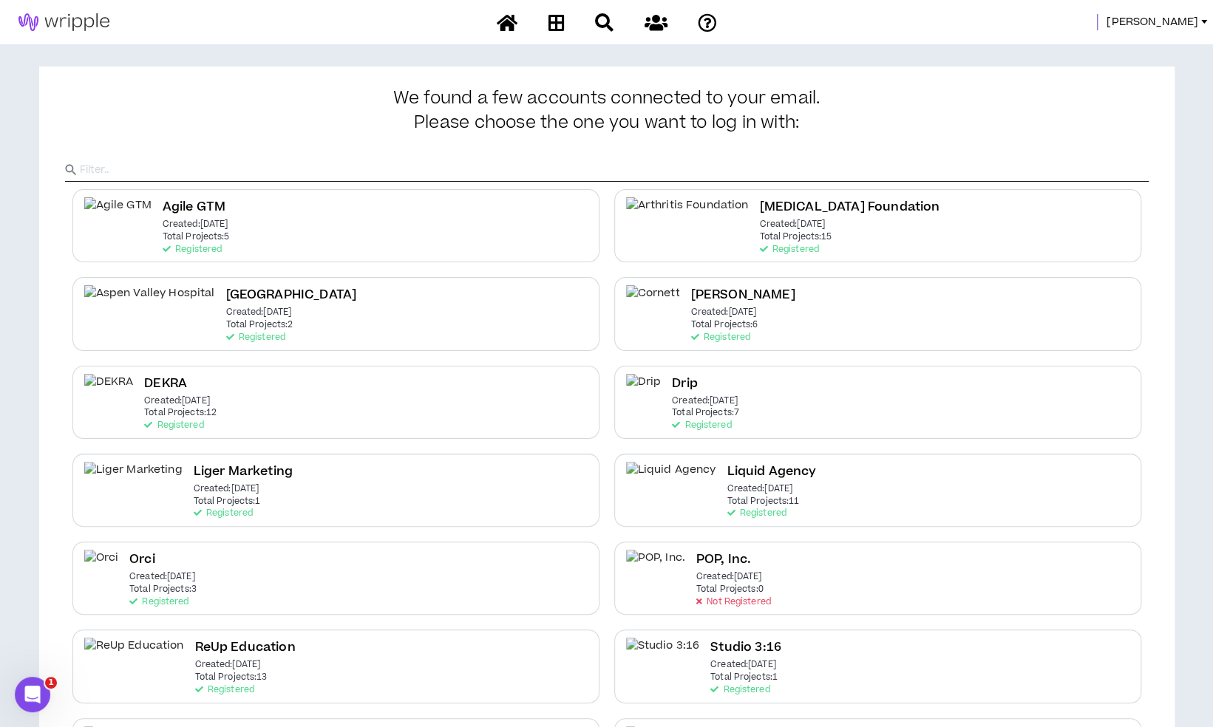
click at [1178, 18] on span "[PERSON_NAME]" at bounding box center [1153, 22] width 92 height 16
click at [1130, 40] on link "System Admin Portal" at bounding box center [1137, 50] width 134 height 22
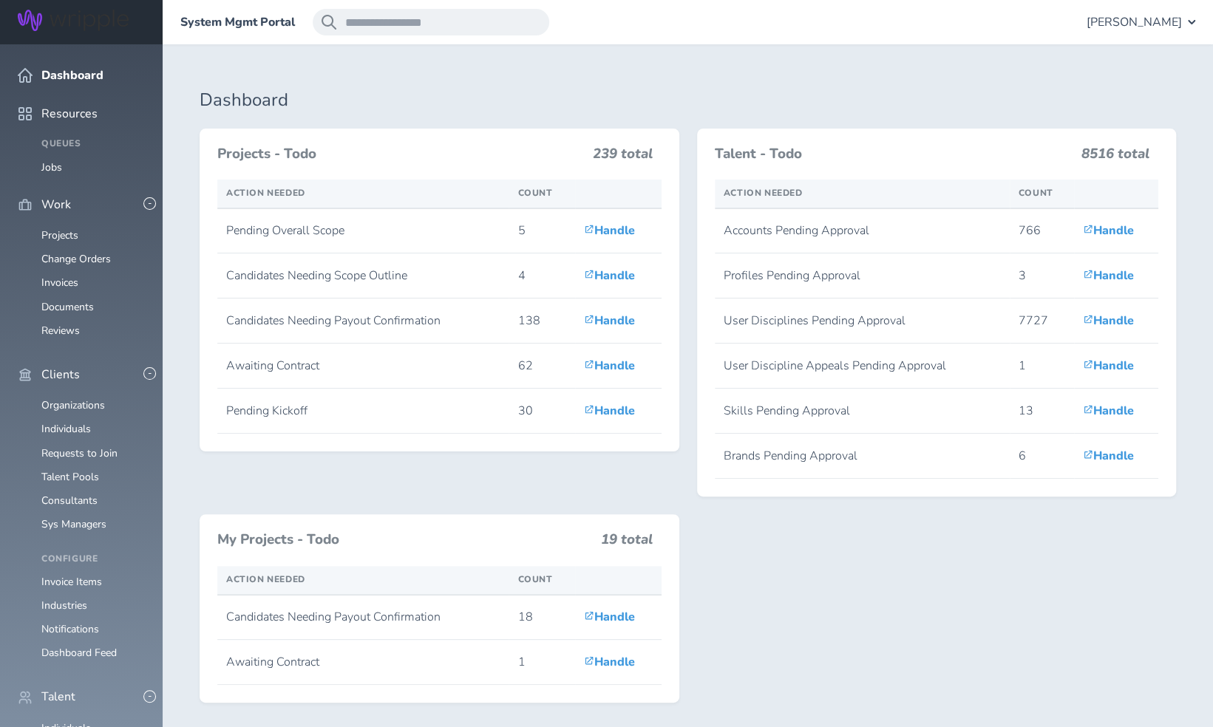
click at [69, 228] on link "Projects" at bounding box center [59, 235] width 37 height 14
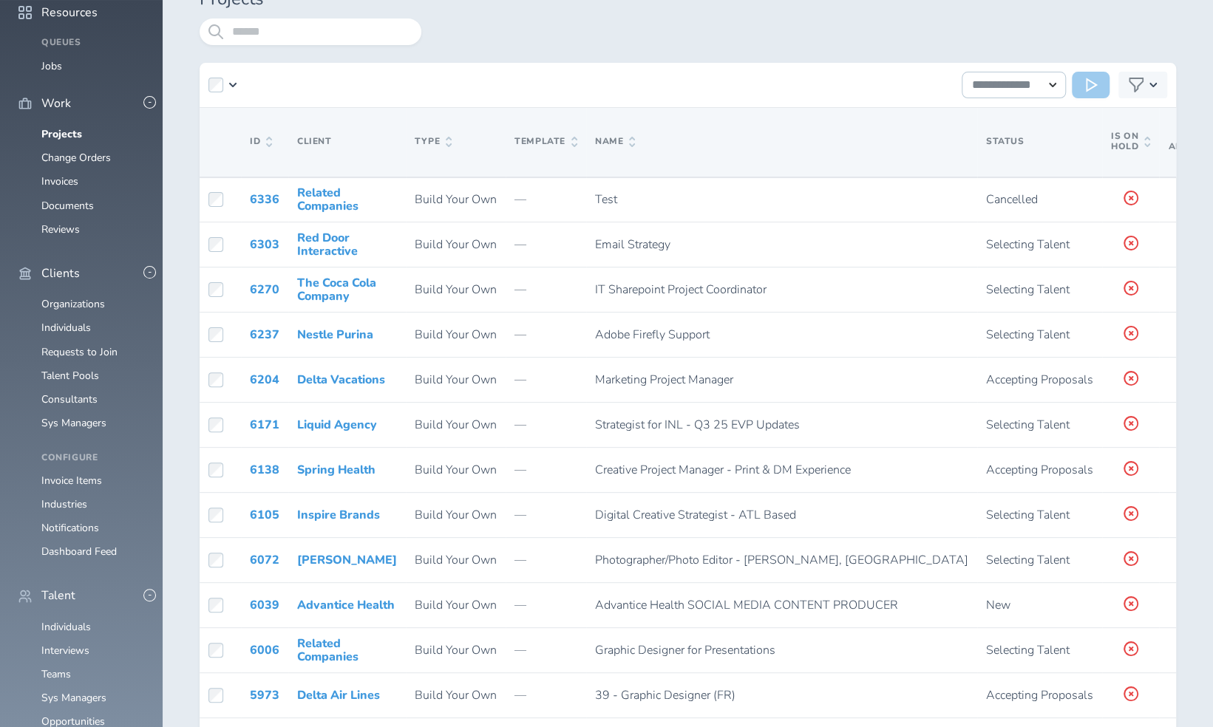
scroll to position [102, 0]
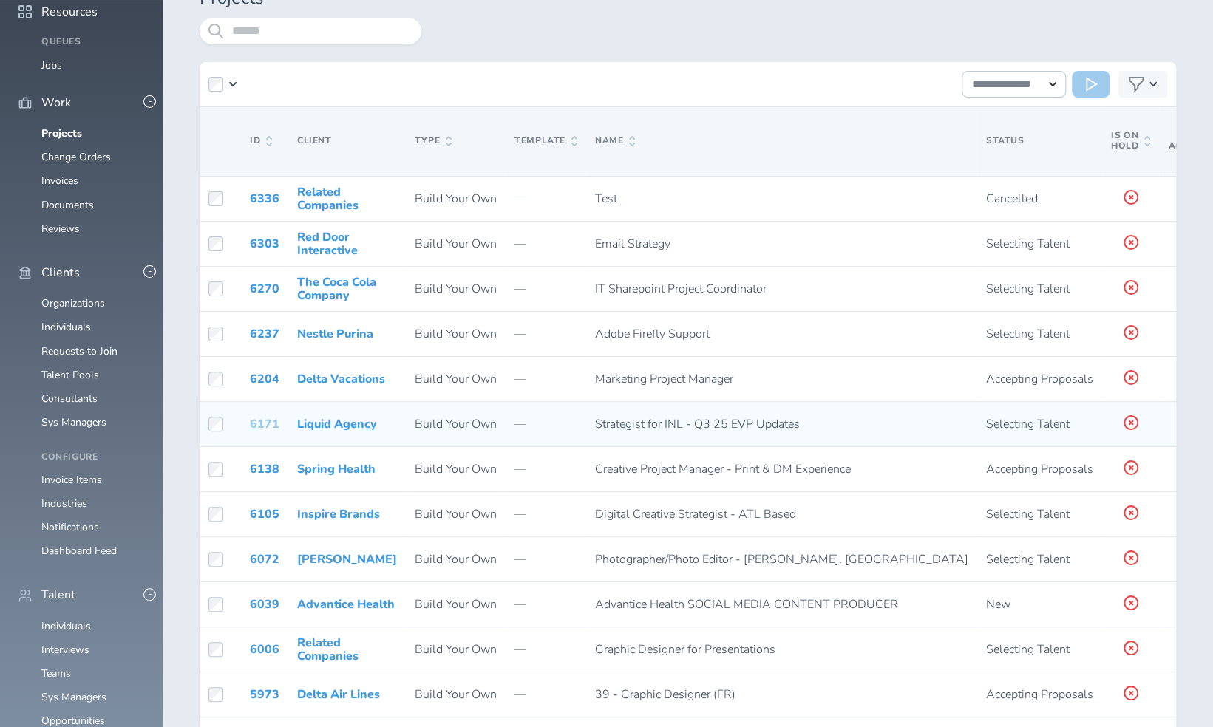
click at [262, 424] on link "6171" at bounding box center [265, 424] width 30 height 16
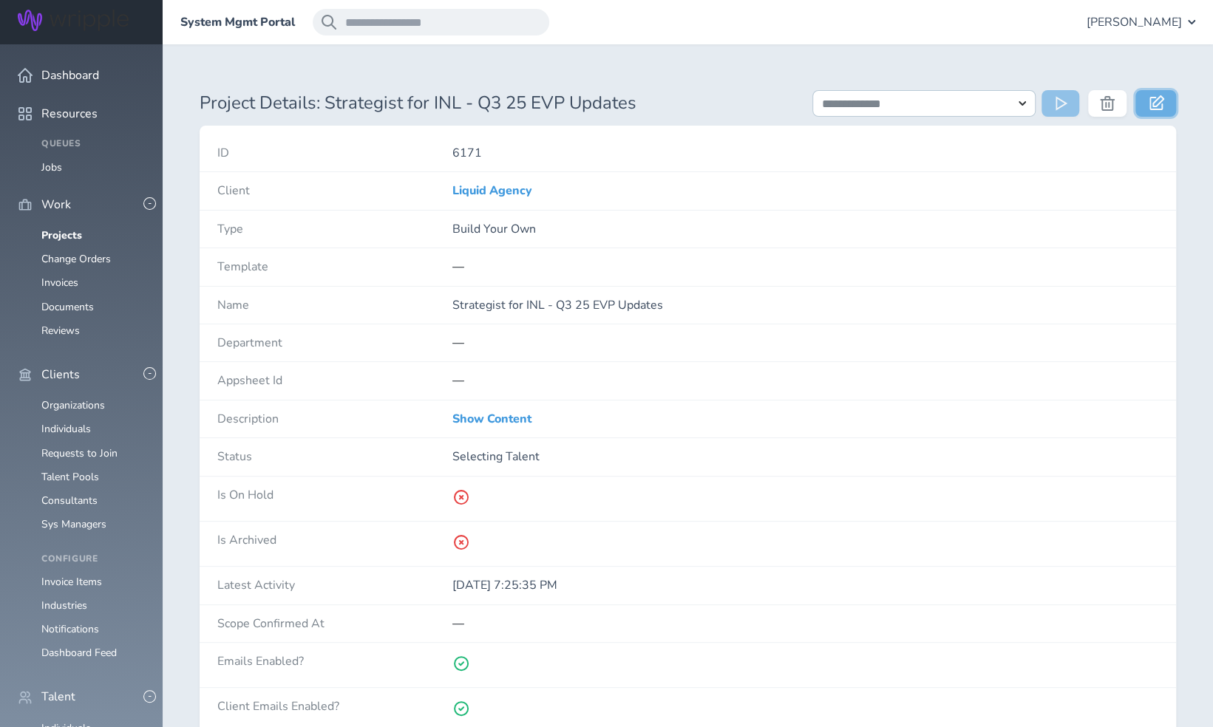
click at [1154, 95] on icon at bounding box center [1156, 102] width 15 height 15
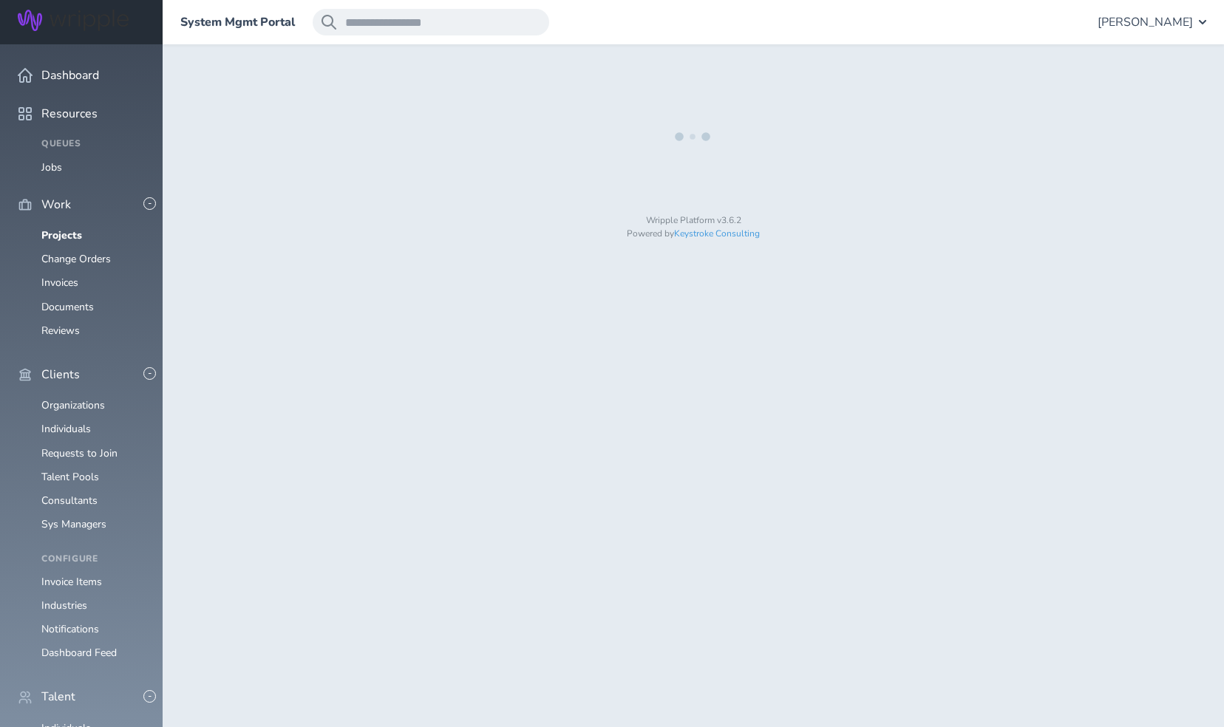
select select "*"
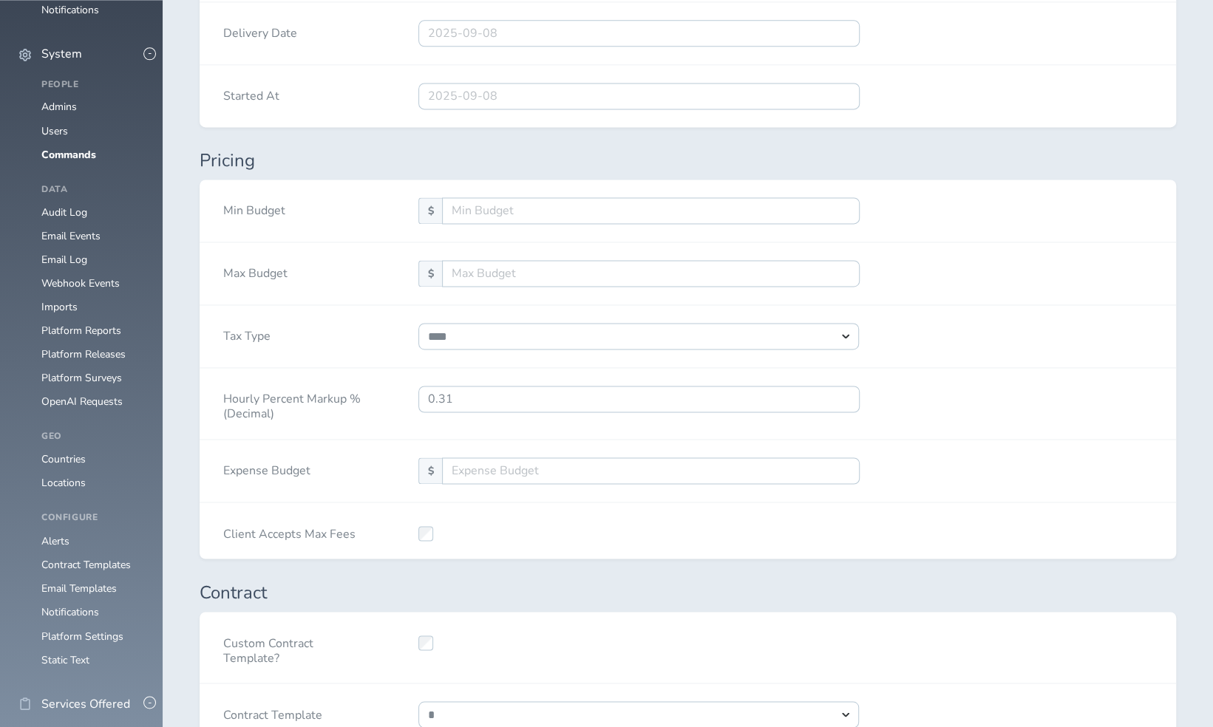
scroll to position [1295, 0]
click at [573, 395] on input "0.31" at bounding box center [638, 398] width 441 height 27
type input "0.19"
select select "****"
type input "0.19"
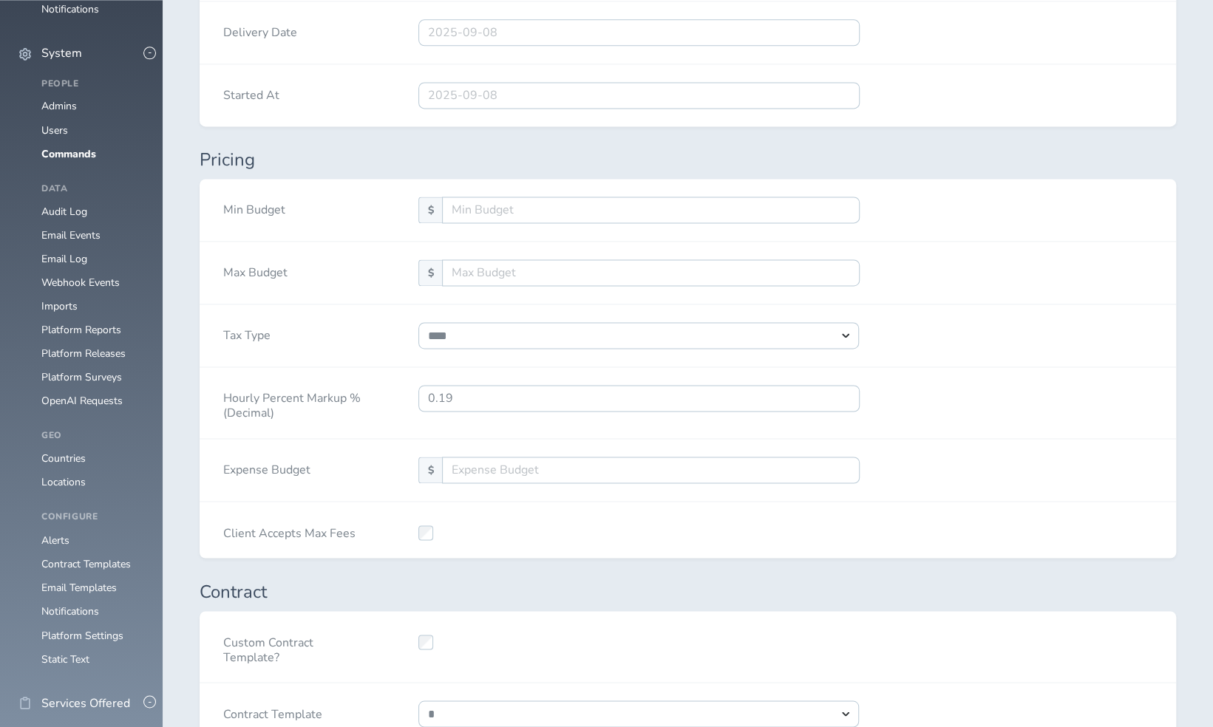
click at [982, 395] on div "Hourly Percent Markup % (Decimal) 0.19" at bounding box center [688, 403] width 976 height 72
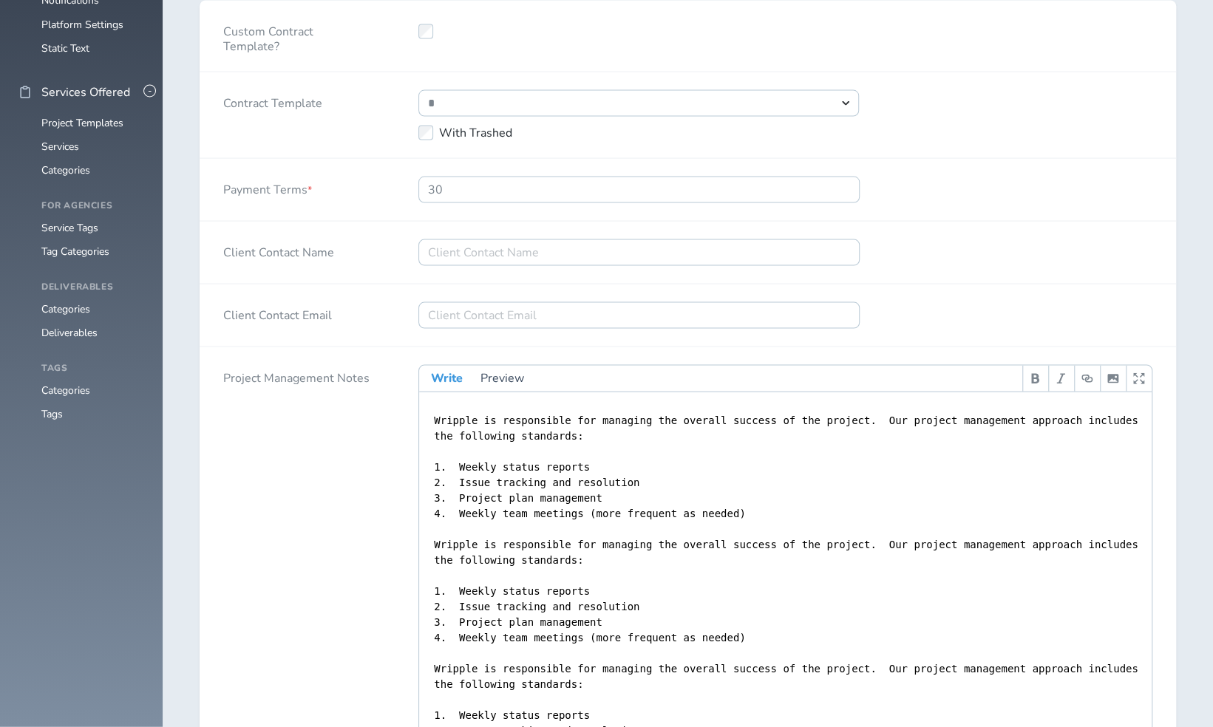
scroll to position [2228, 0]
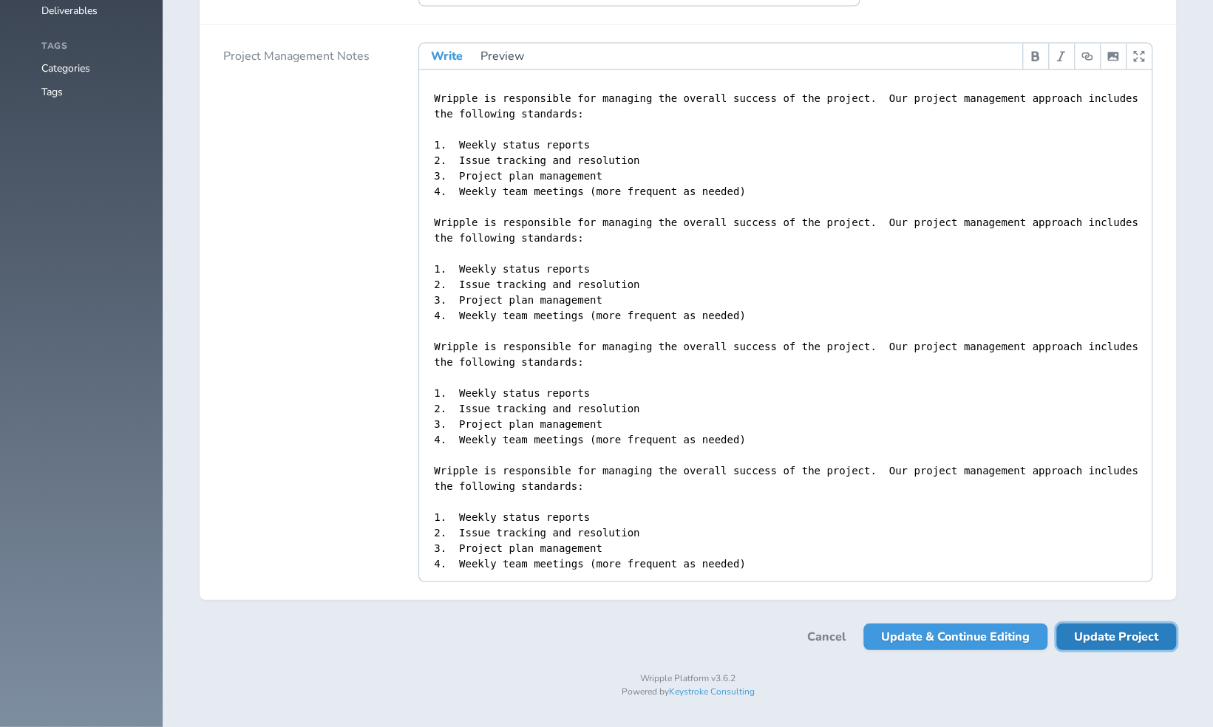
click at [1101, 643] on span "Update Project" at bounding box center [1116, 637] width 84 height 27
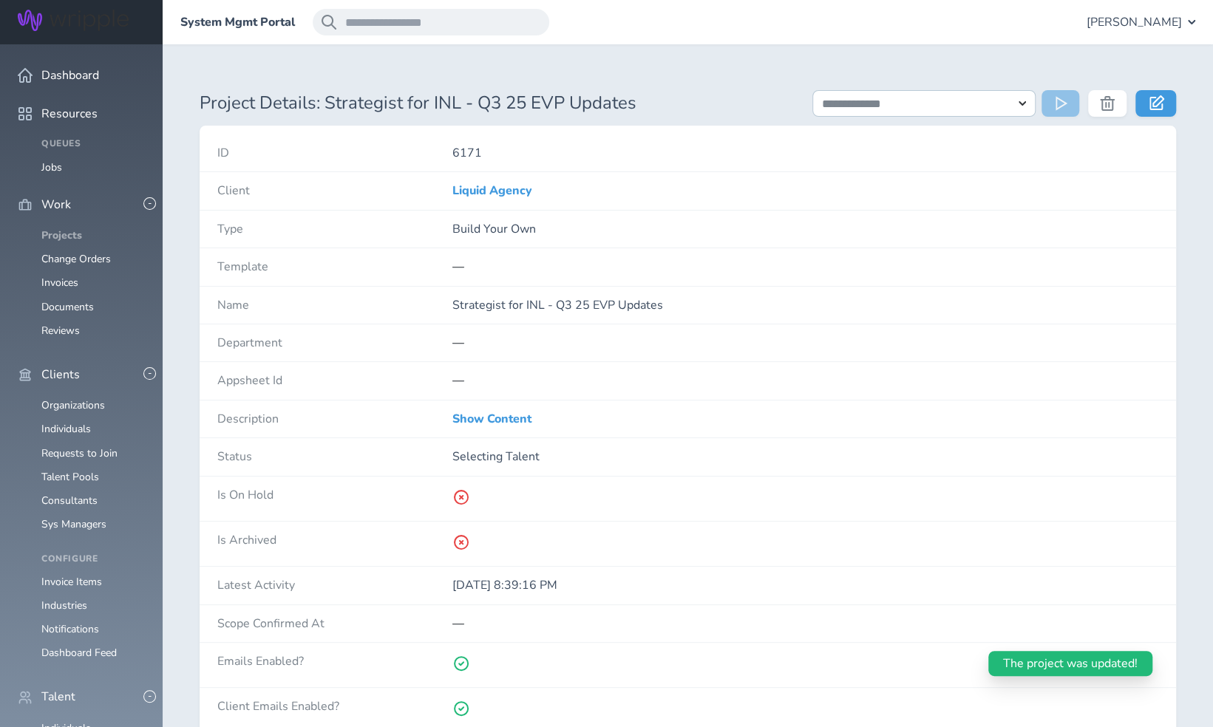
click at [69, 228] on link "Projects" at bounding box center [61, 235] width 41 height 14
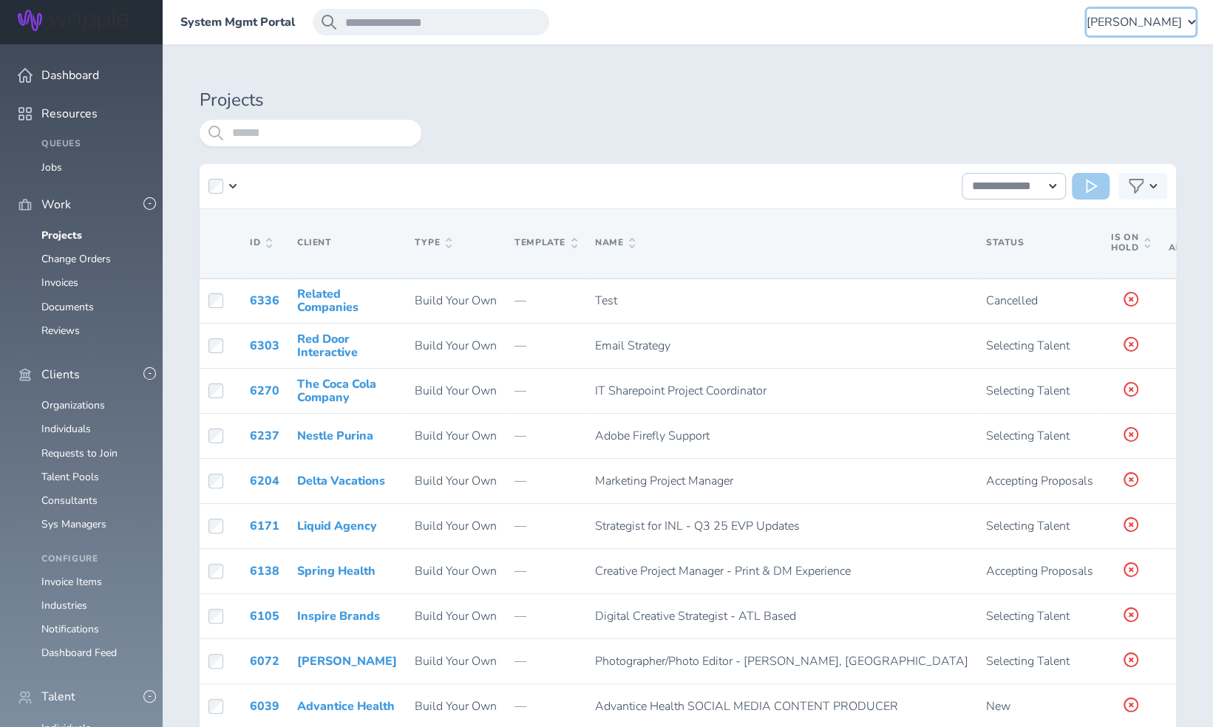
click at [1163, 31] on div "[PERSON_NAME]" at bounding box center [1141, 22] width 109 height 27
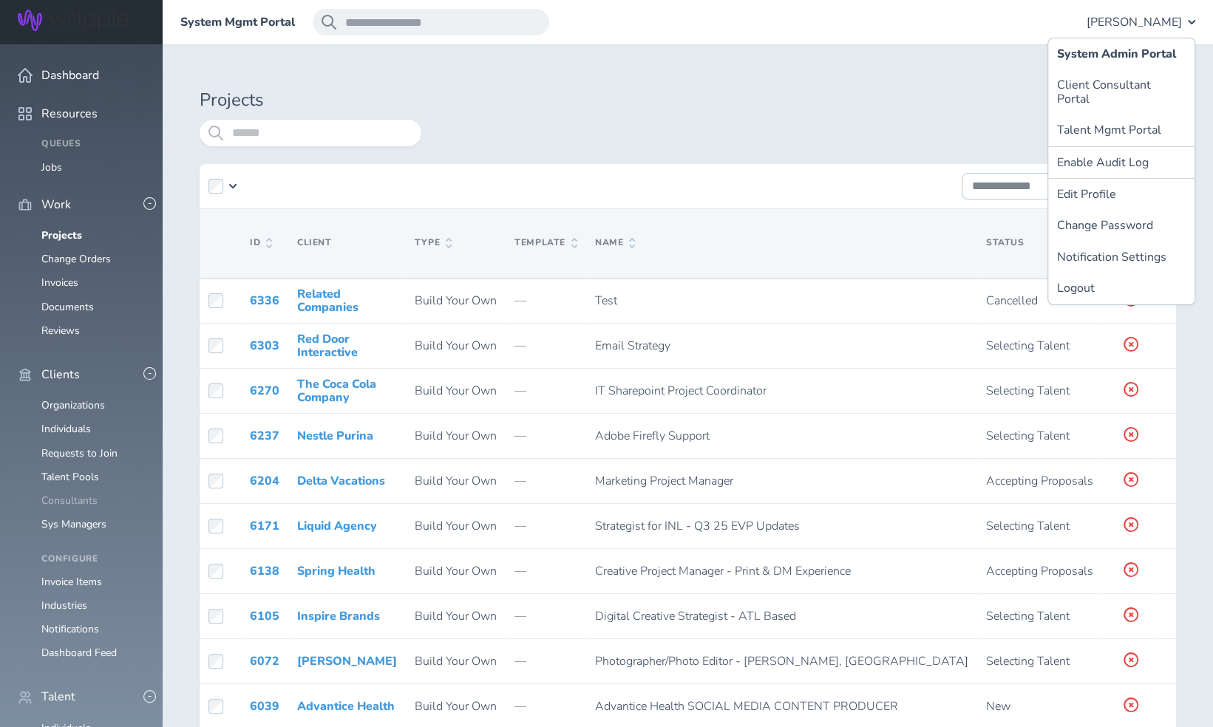
click at [83, 494] on link "Consultants" at bounding box center [69, 501] width 56 height 14
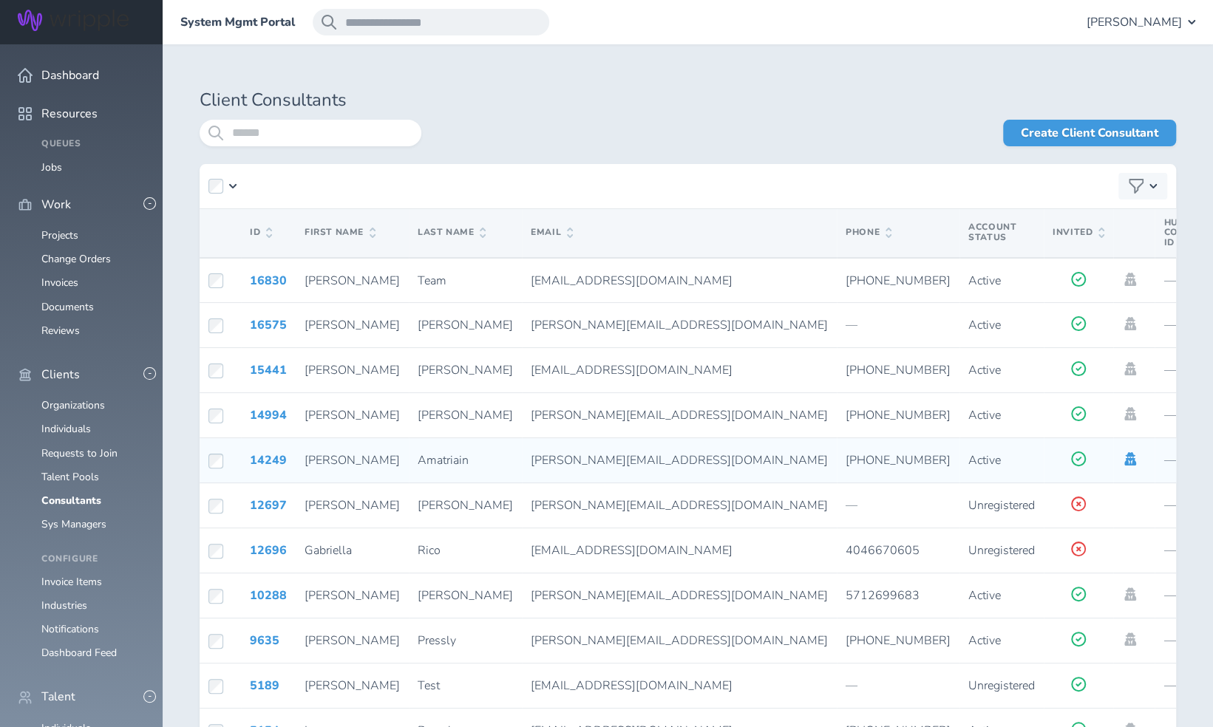
click at [1124, 461] on icon at bounding box center [1130, 458] width 12 height 13
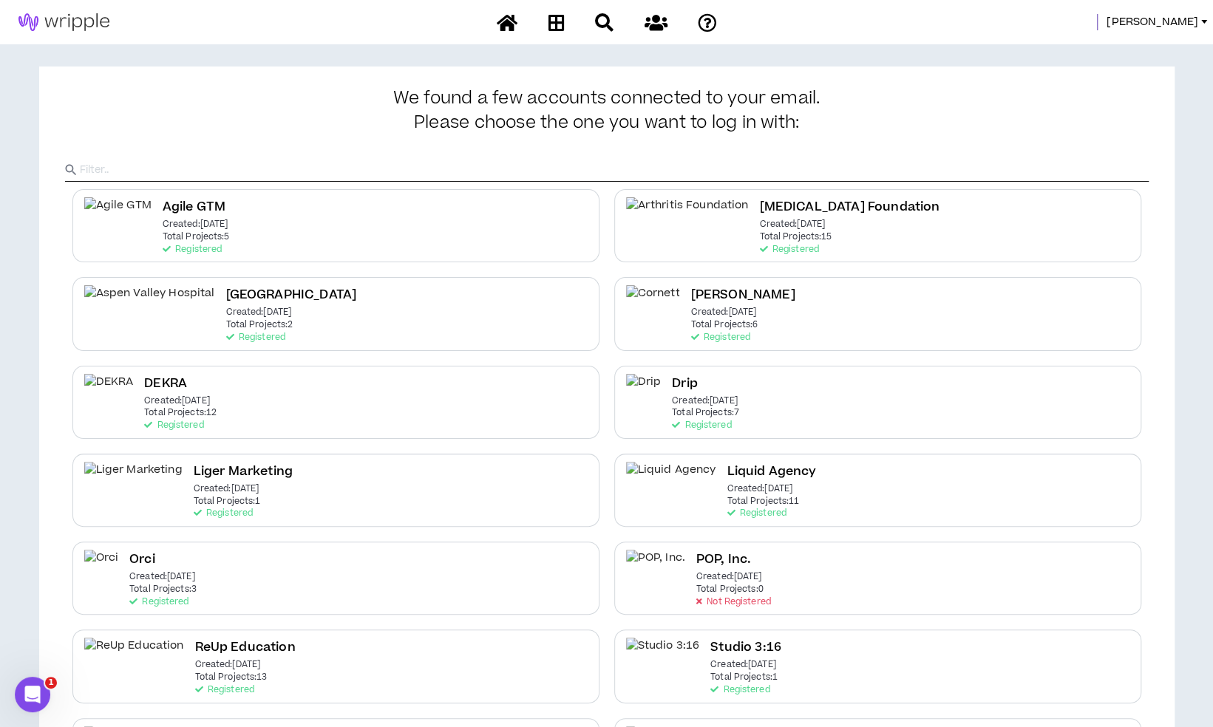
scroll to position [27, 0]
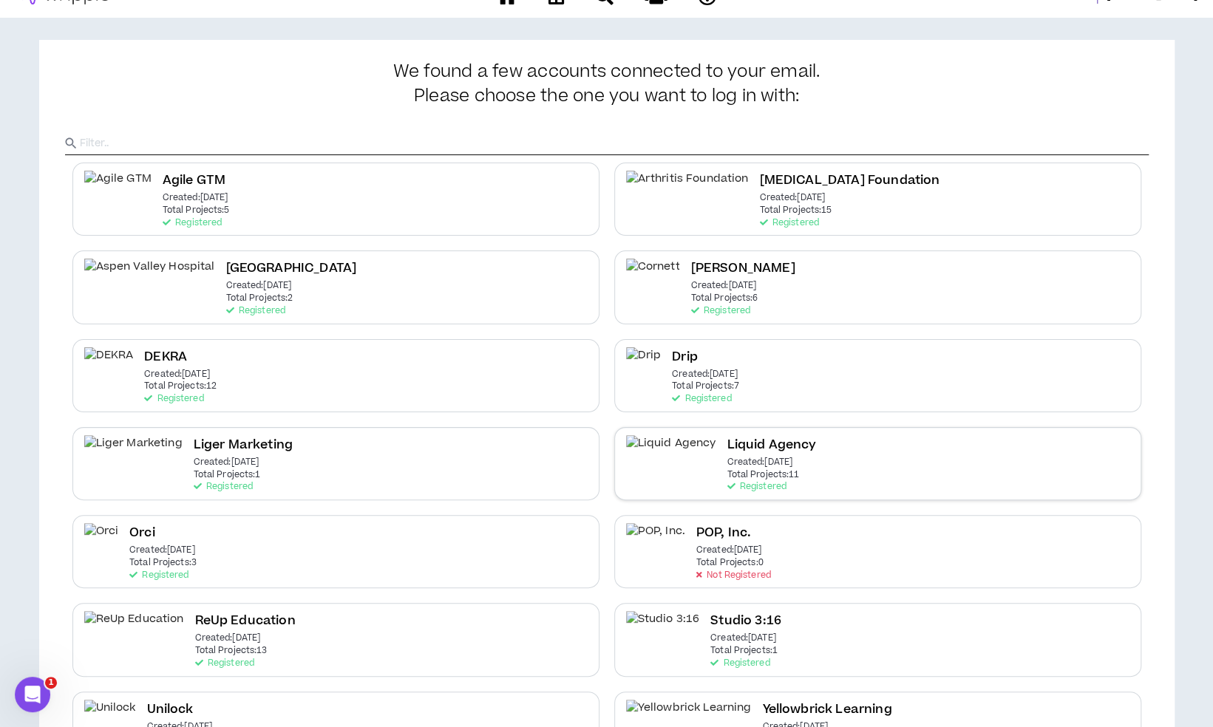
click at [767, 469] on div "Liquid Agency Created: [DATE] Total Projects: 11 Registered" at bounding box center [877, 463] width 527 height 73
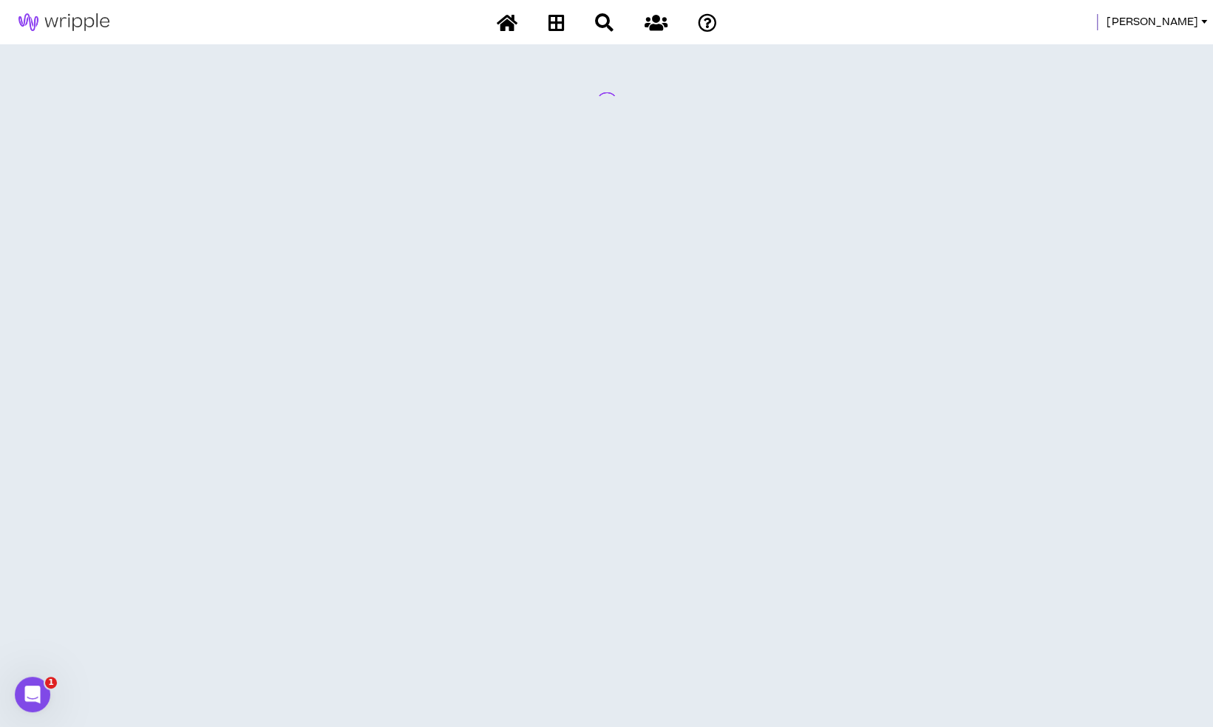
scroll to position [0, 0]
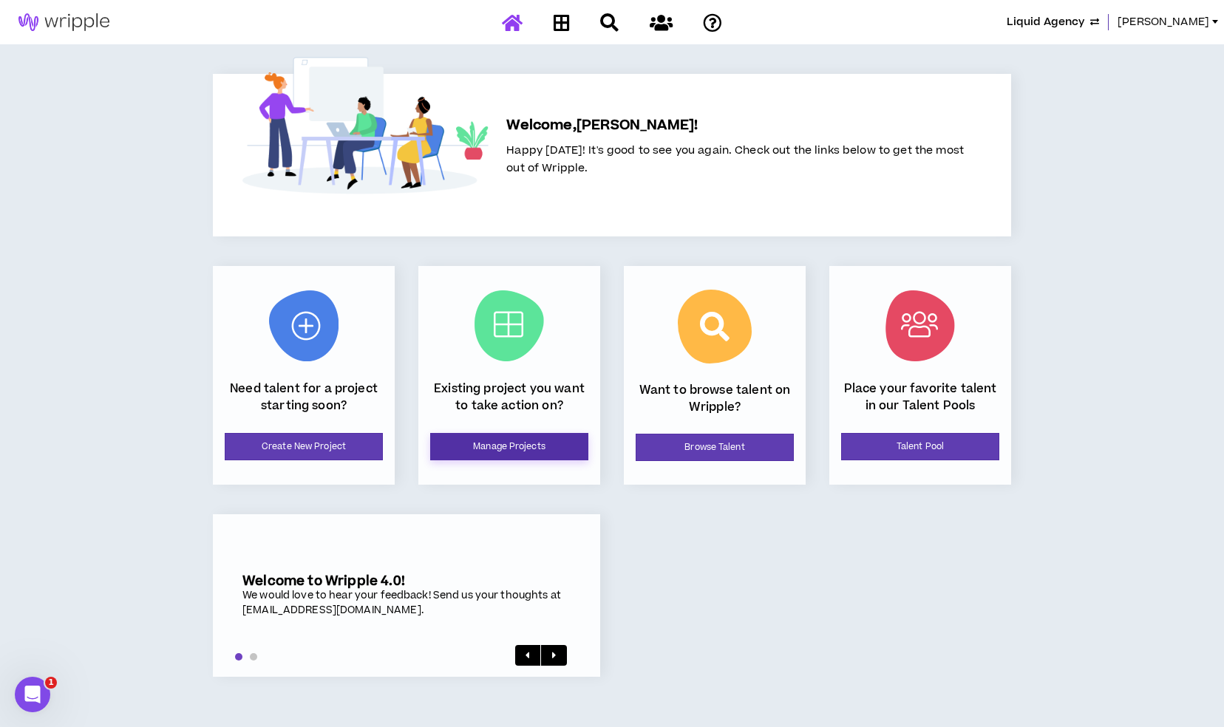
click at [550, 451] on link "Manage Projects" at bounding box center [509, 446] width 158 height 27
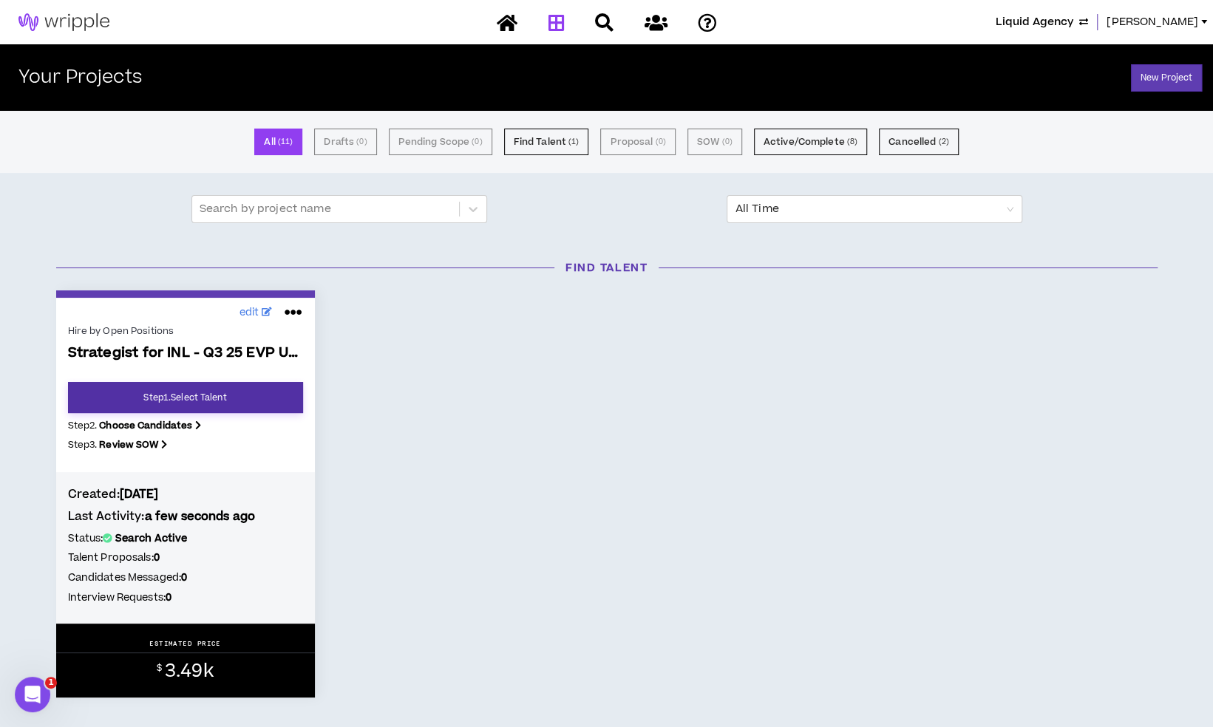
click at [253, 398] on link "Step 1 . Select Talent" at bounding box center [185, 397] width 235 height 31
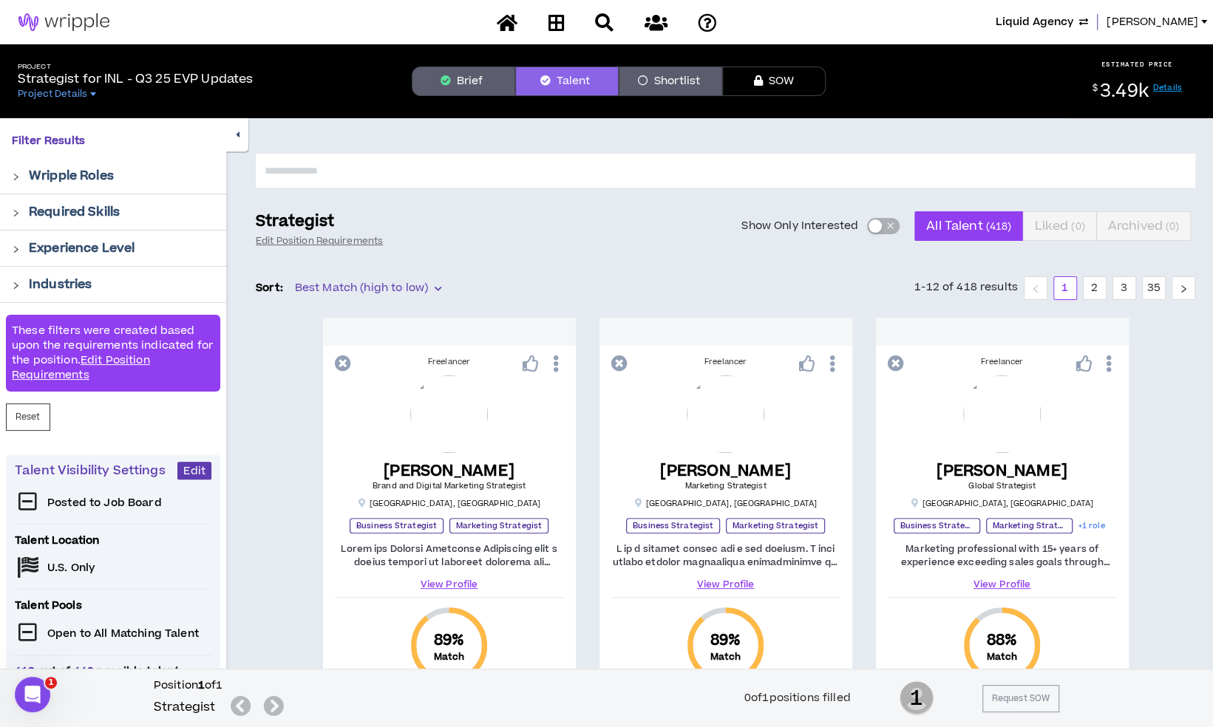
click at [489, 83] on button "Brief" at bounding box center [463, 82] width 103 height 30
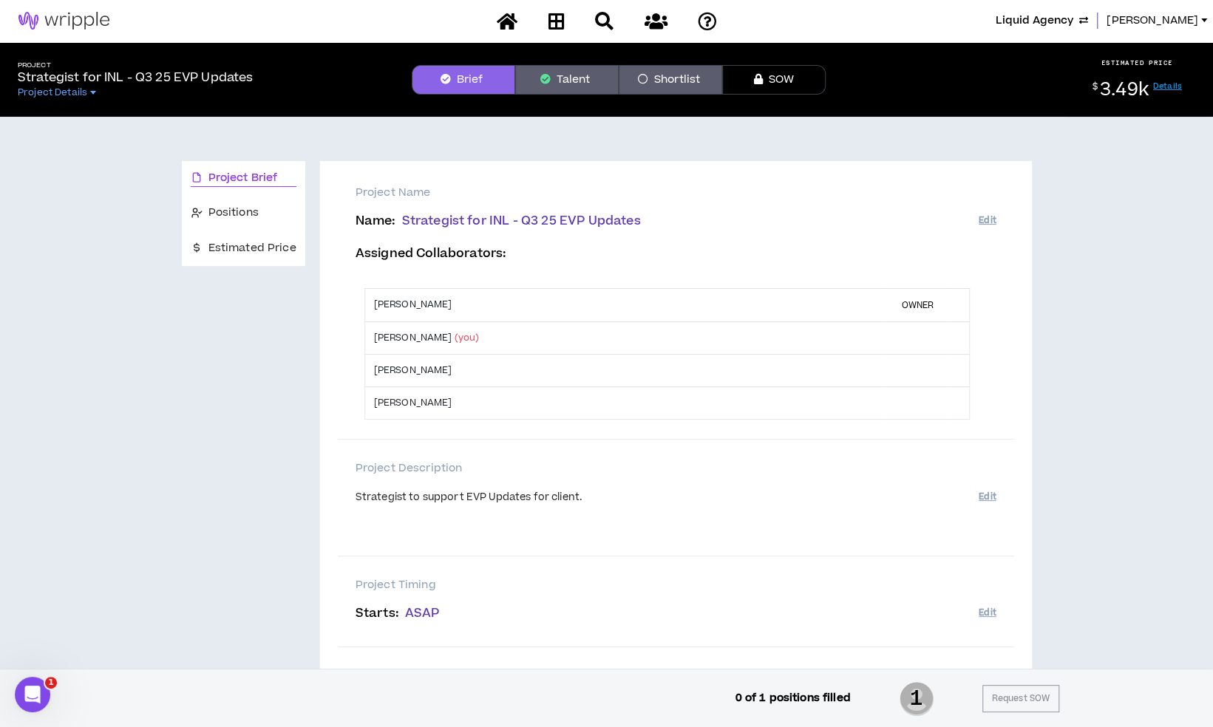
scroll to position [1, 0]
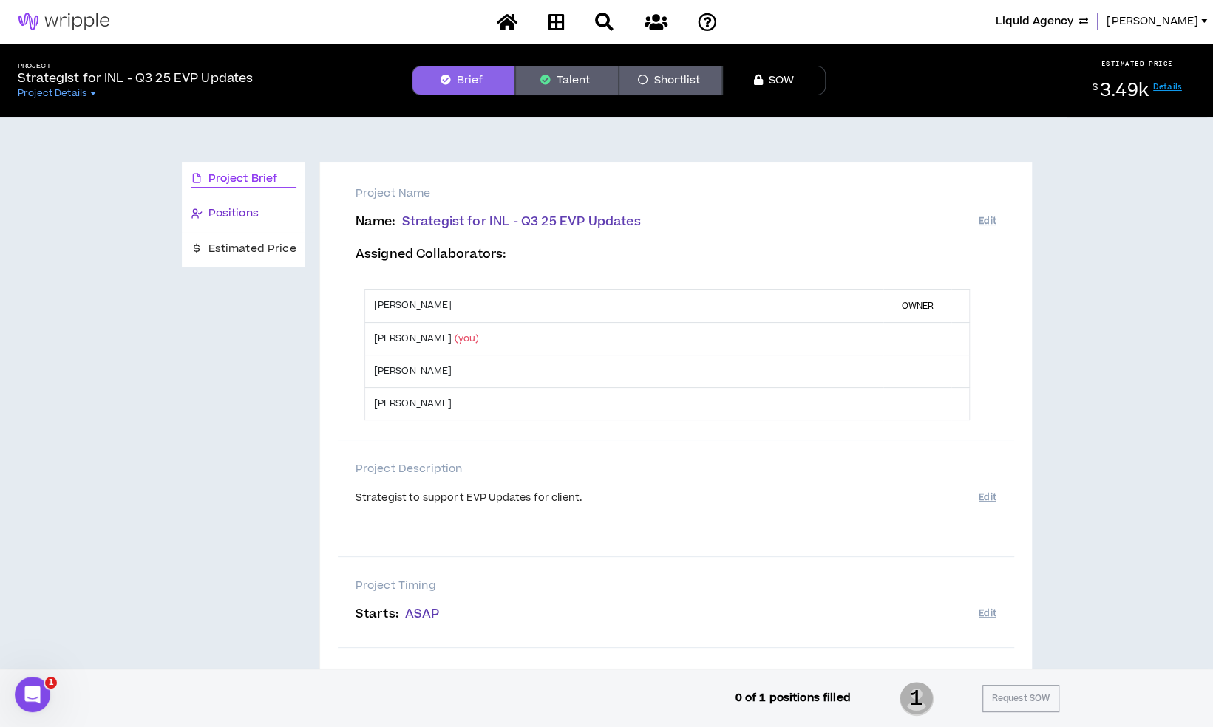
click at [266, 220] on div "Positions" at bounding box center [244, 213] width 106 height 16
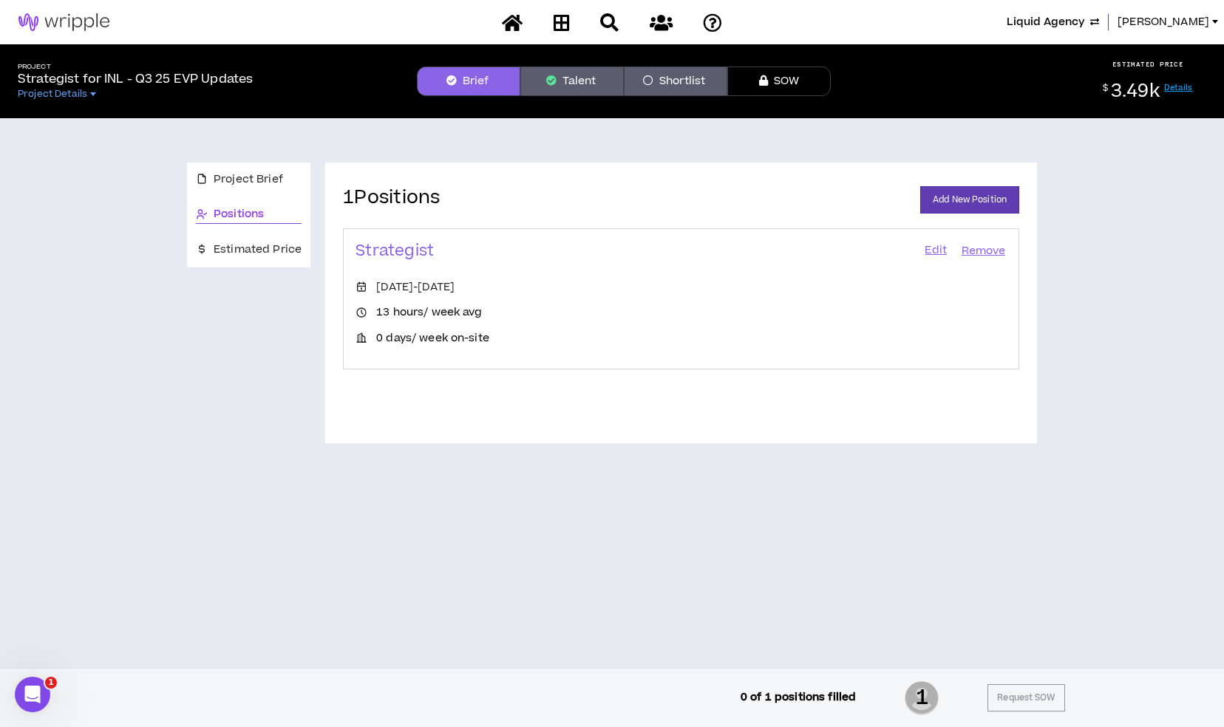
click at [928, 243] on link "Edit" at bounding box center [935, 251] width 25 height 21
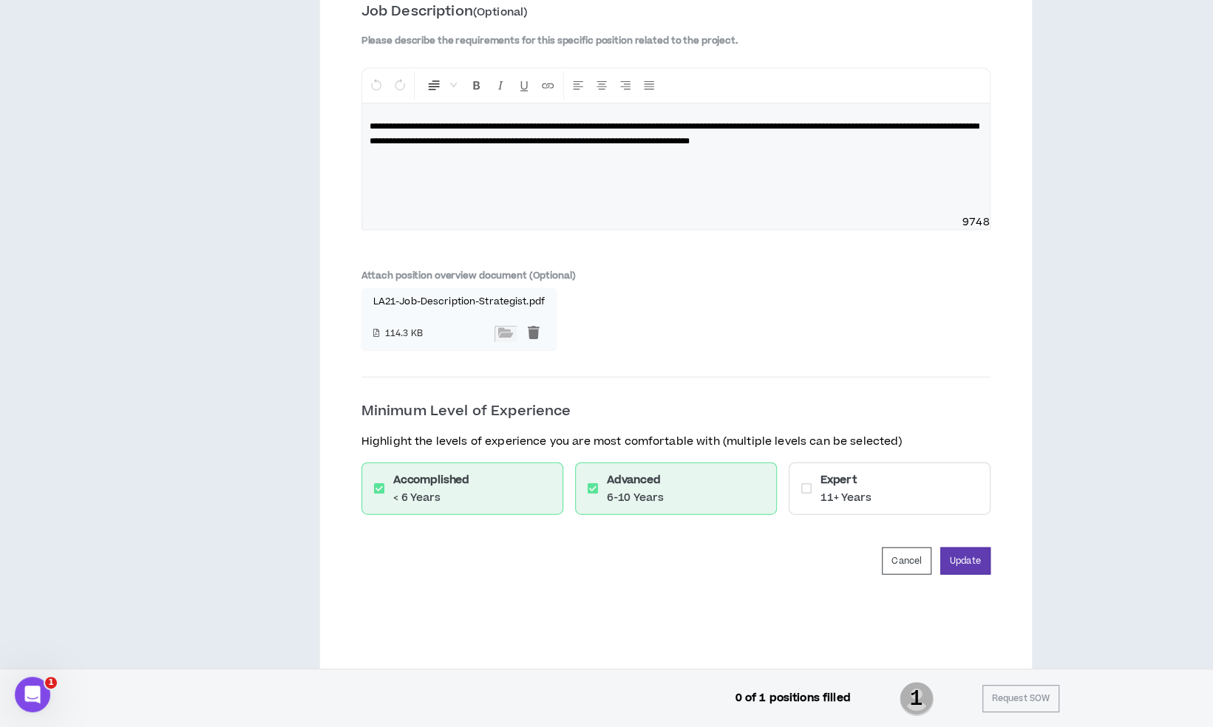
scroll to position [2044, 0]
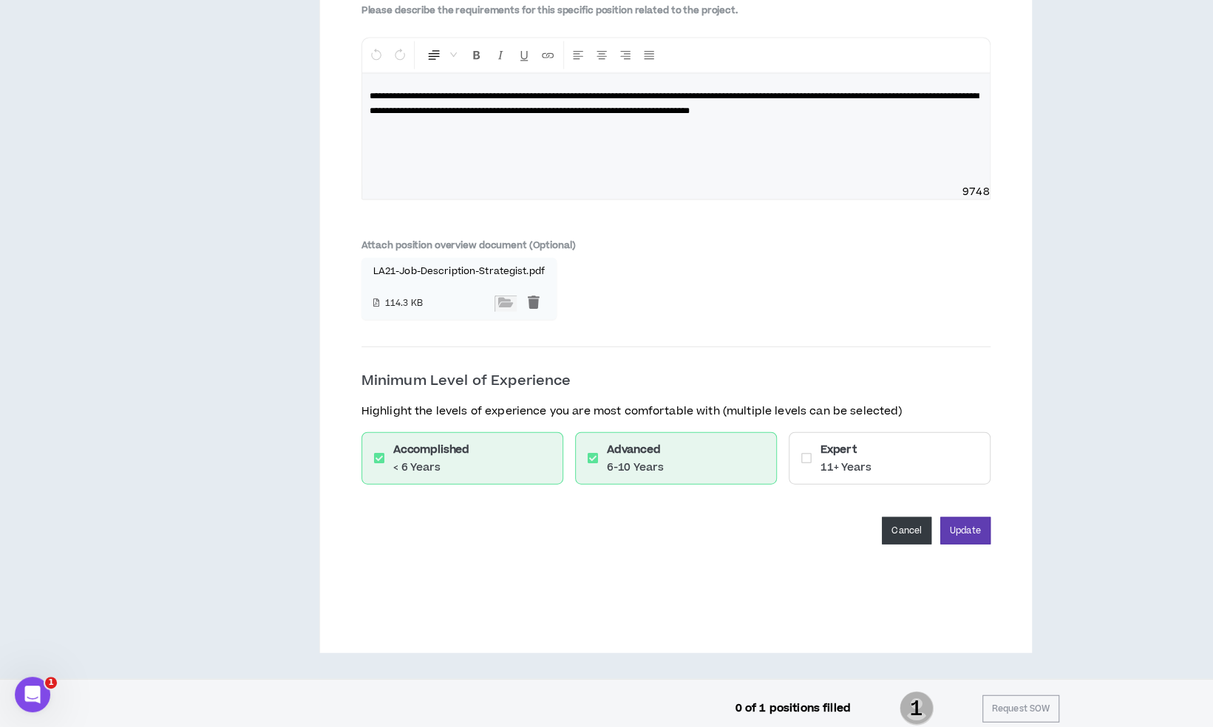
click at [912, 526] on button "Cancel" at bounding box center [907, 530] width 50 height 27
